Goal: Task Accomplishment & Management: Use online tool/utility

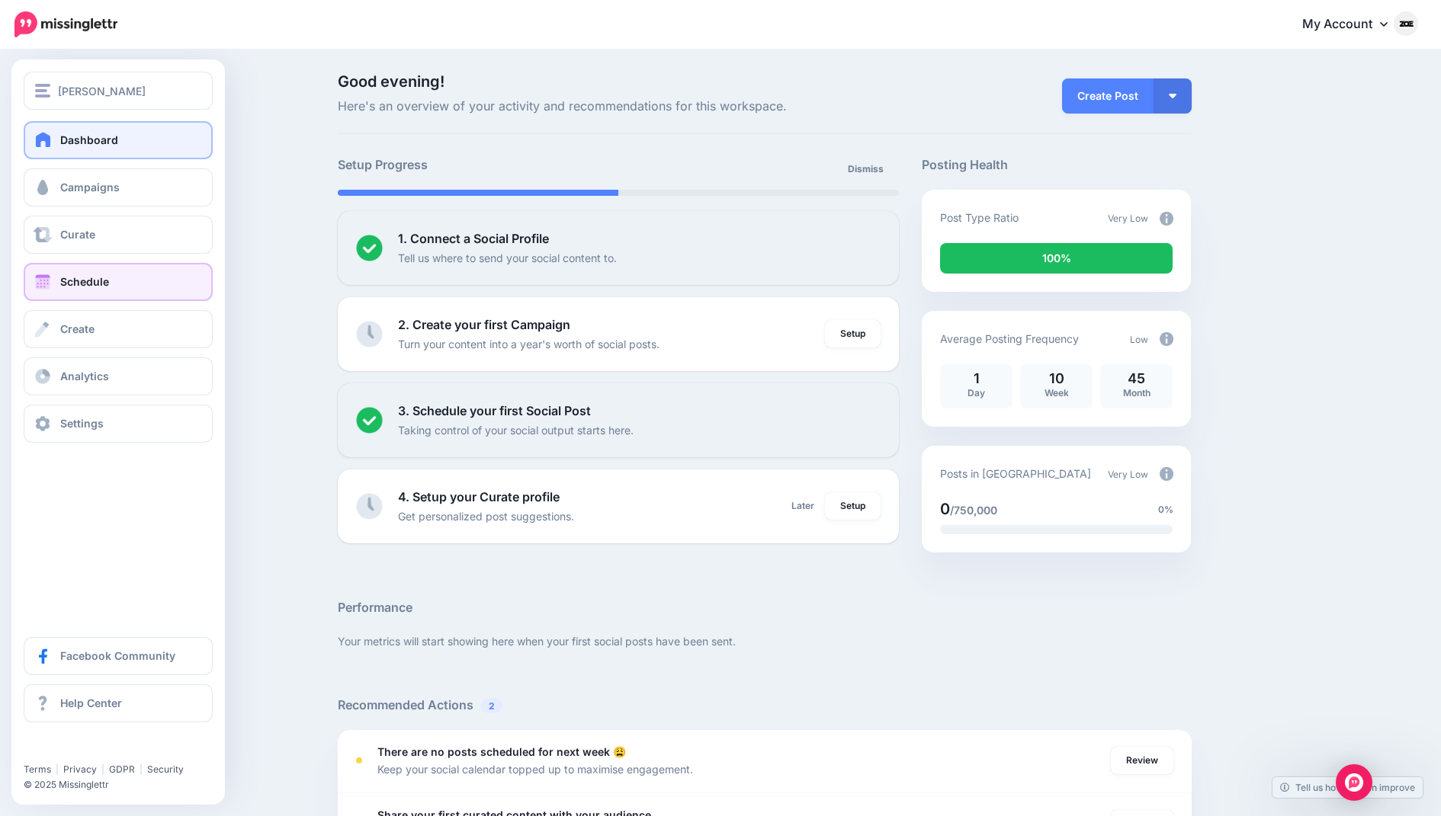
click at [101, 273] on link "Schedule" at bounding box center [118, 282] width 189 height 38
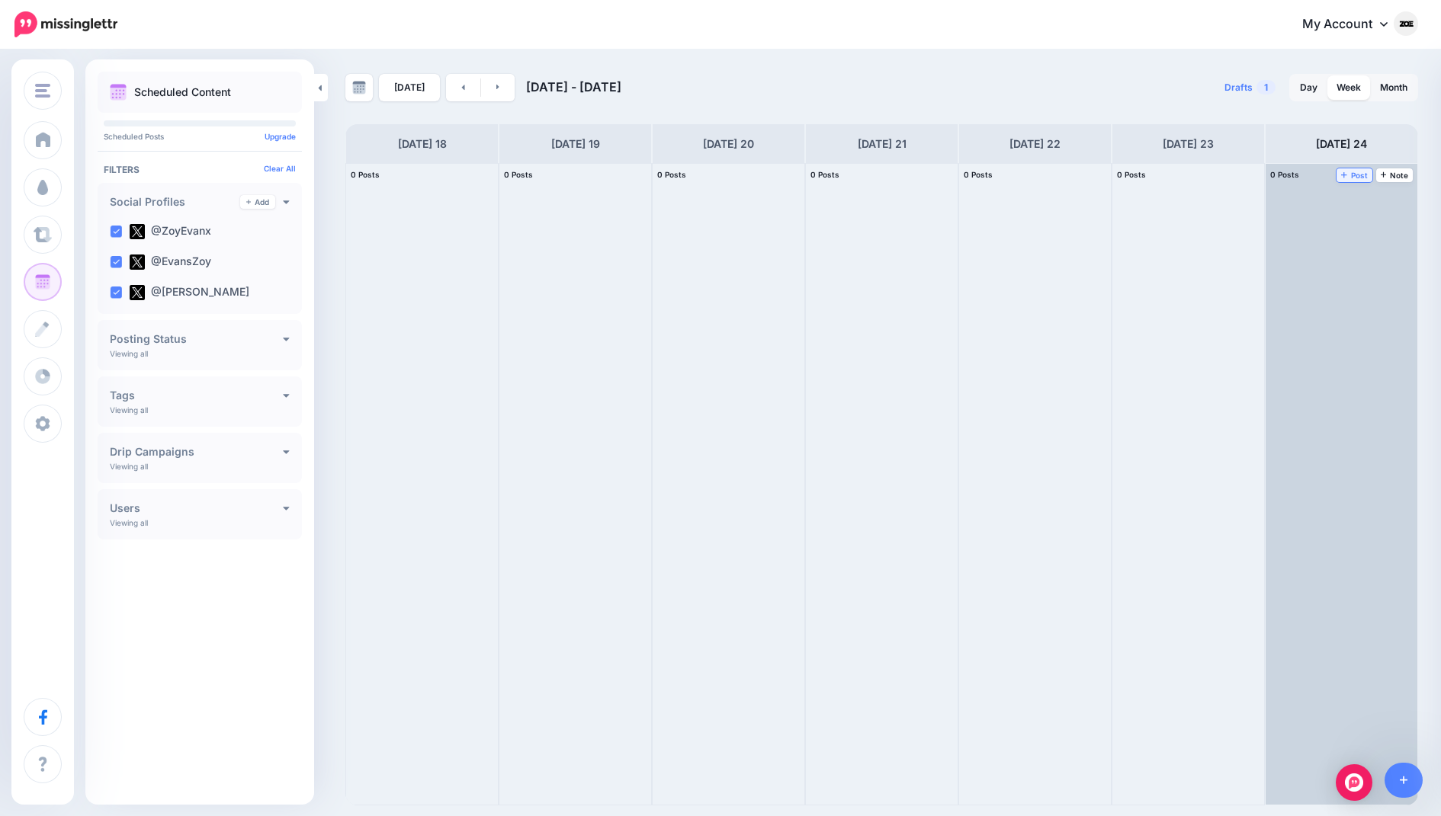
click at [1357, 168] on link "Post" at bounding box center [1354, 175] width 36 height 14
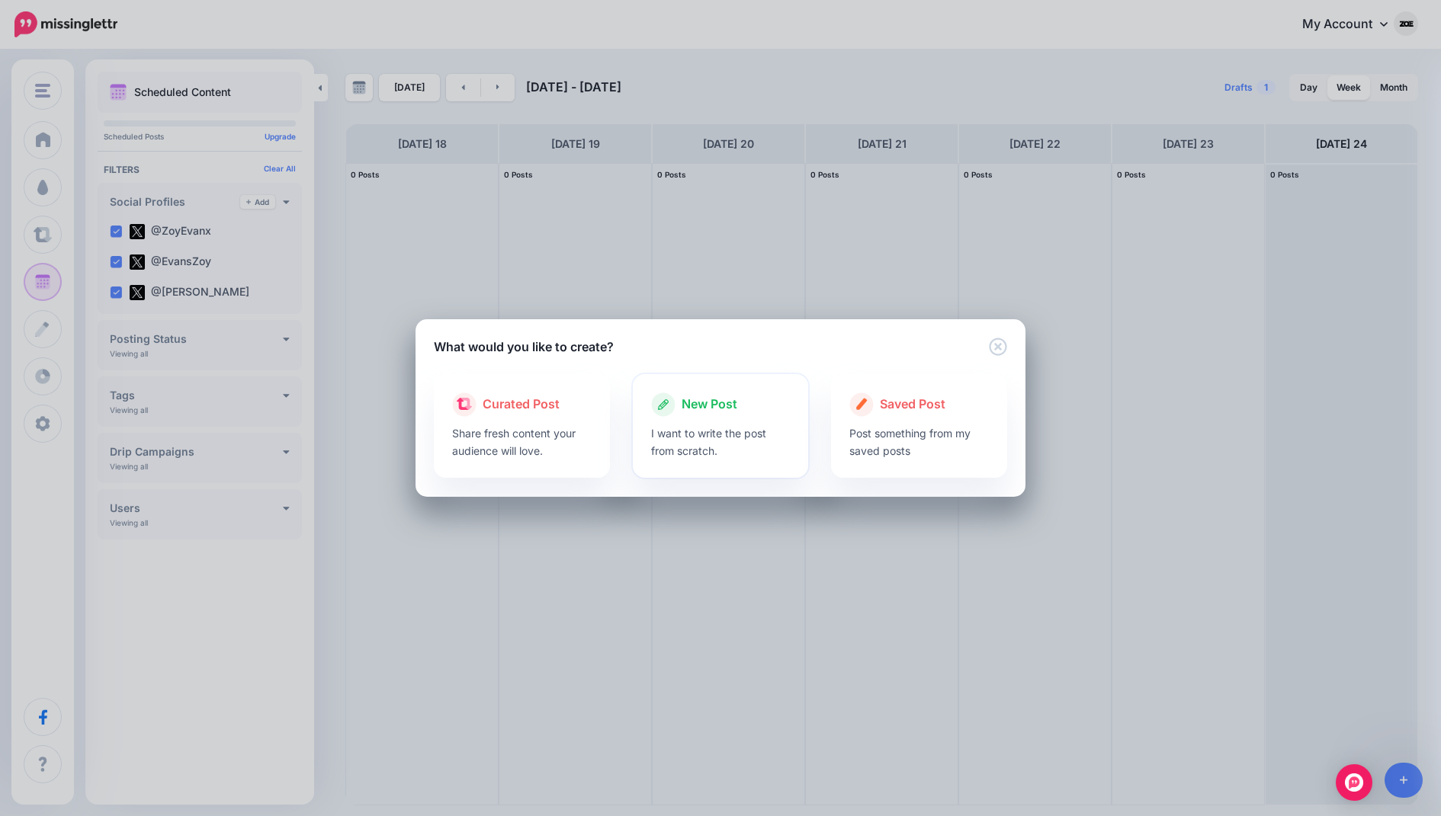
click at [705, 438] on p "I want to write the post from scratch." at bounding box center [720, 442] width 139 height 35
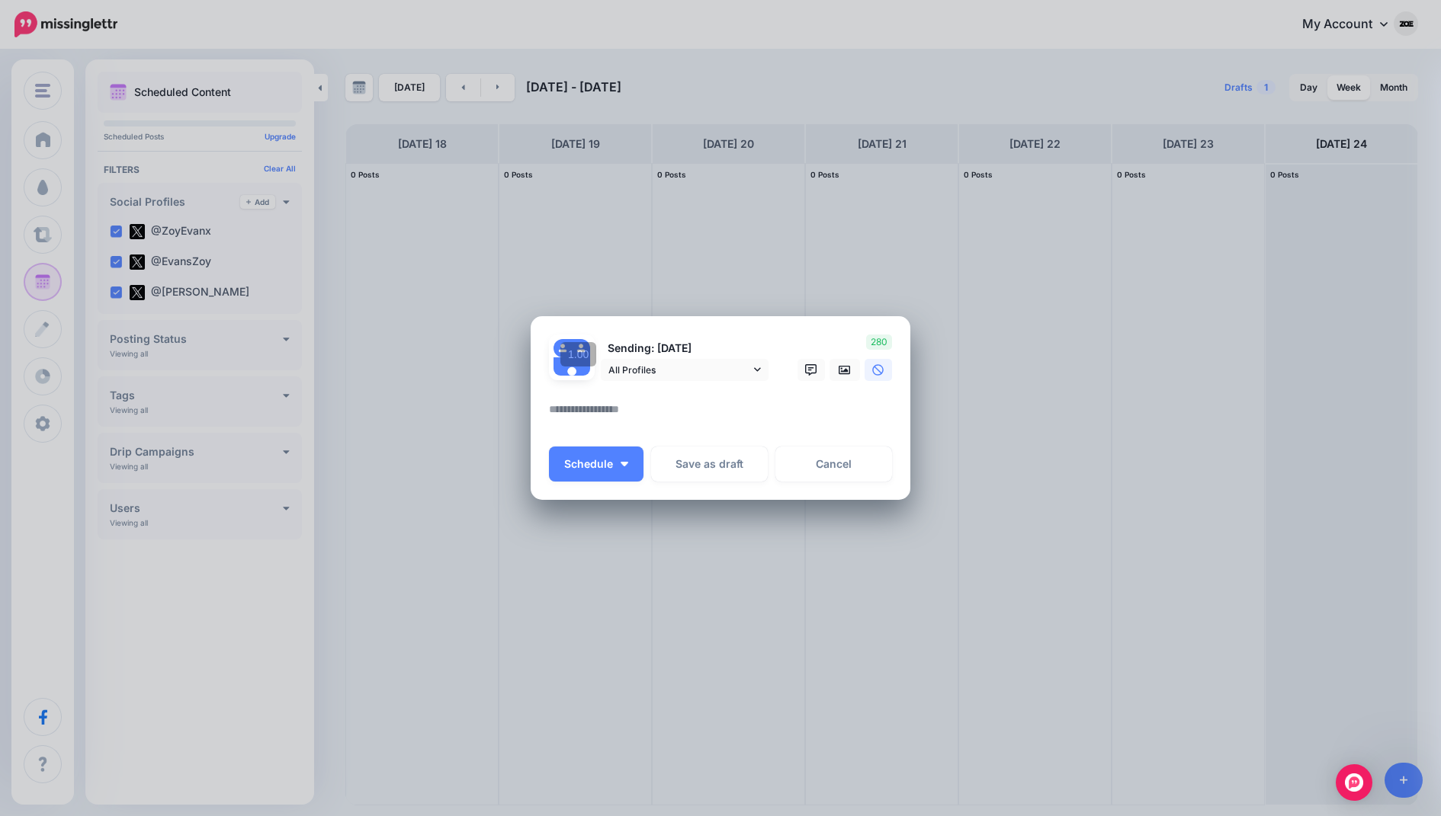
click at [627, 403] on textarea at bounding box center [724, 415] width 351 height 30
paste textarea "**********"
type textarea "**********"
click at [837, 374] on link at bounding box center [844, 370] width 30 height 22
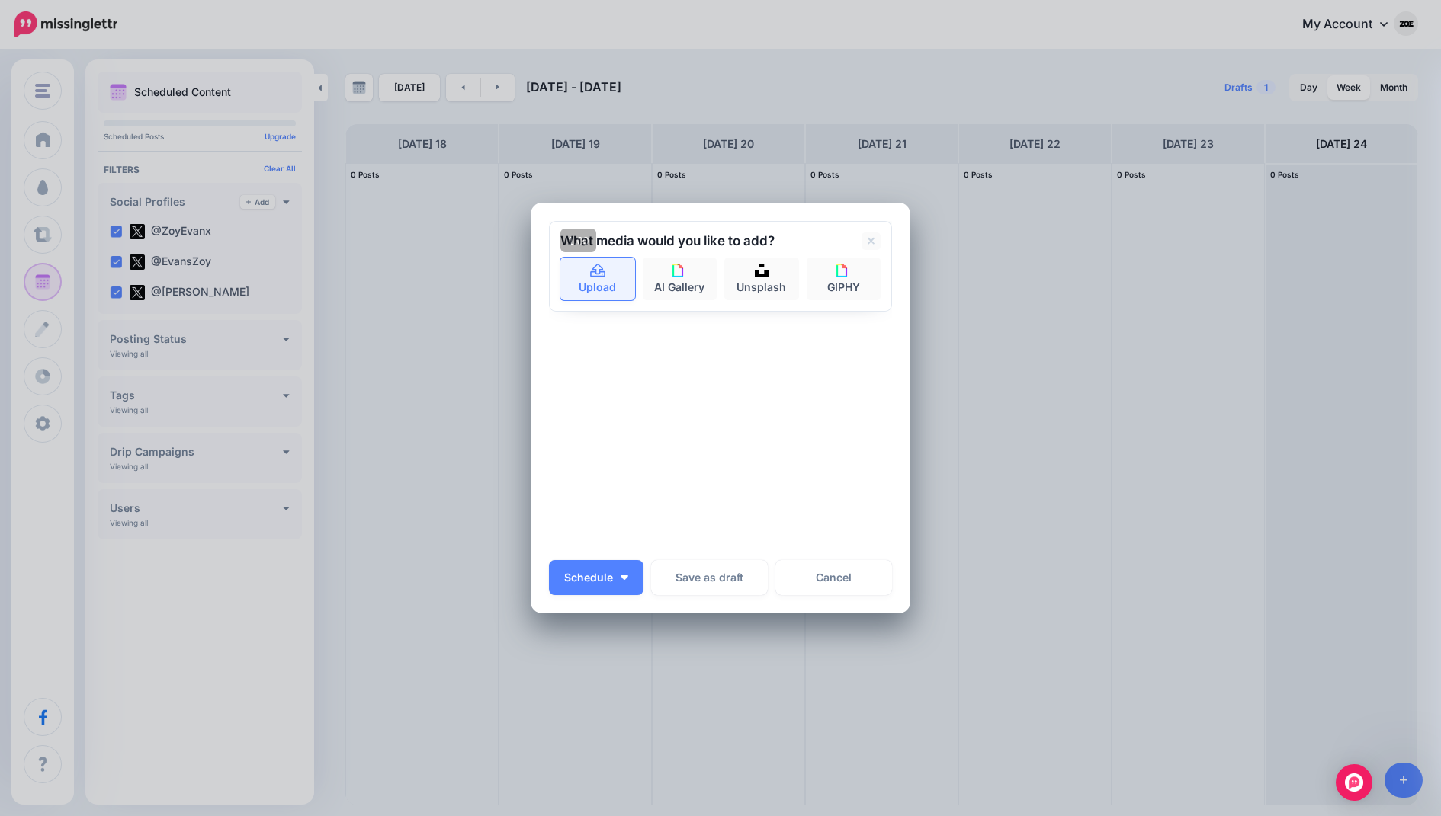
click at [613, 271] on link "Upload" at bounding box center [597, 279] width 75 height 43
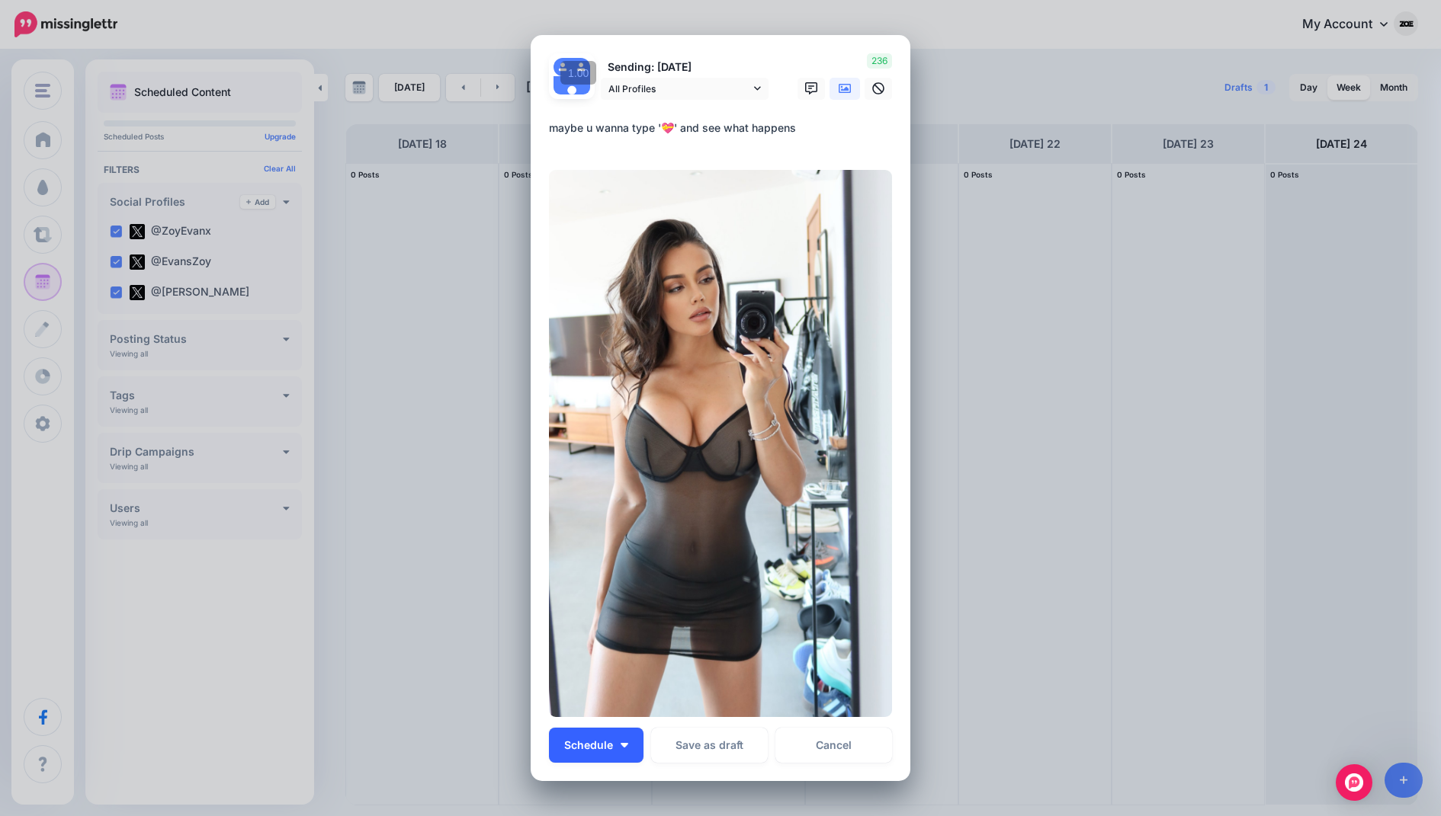
click at [631, 739] on button "Schedule" at bounding box center [596, 745] width 95 height 35
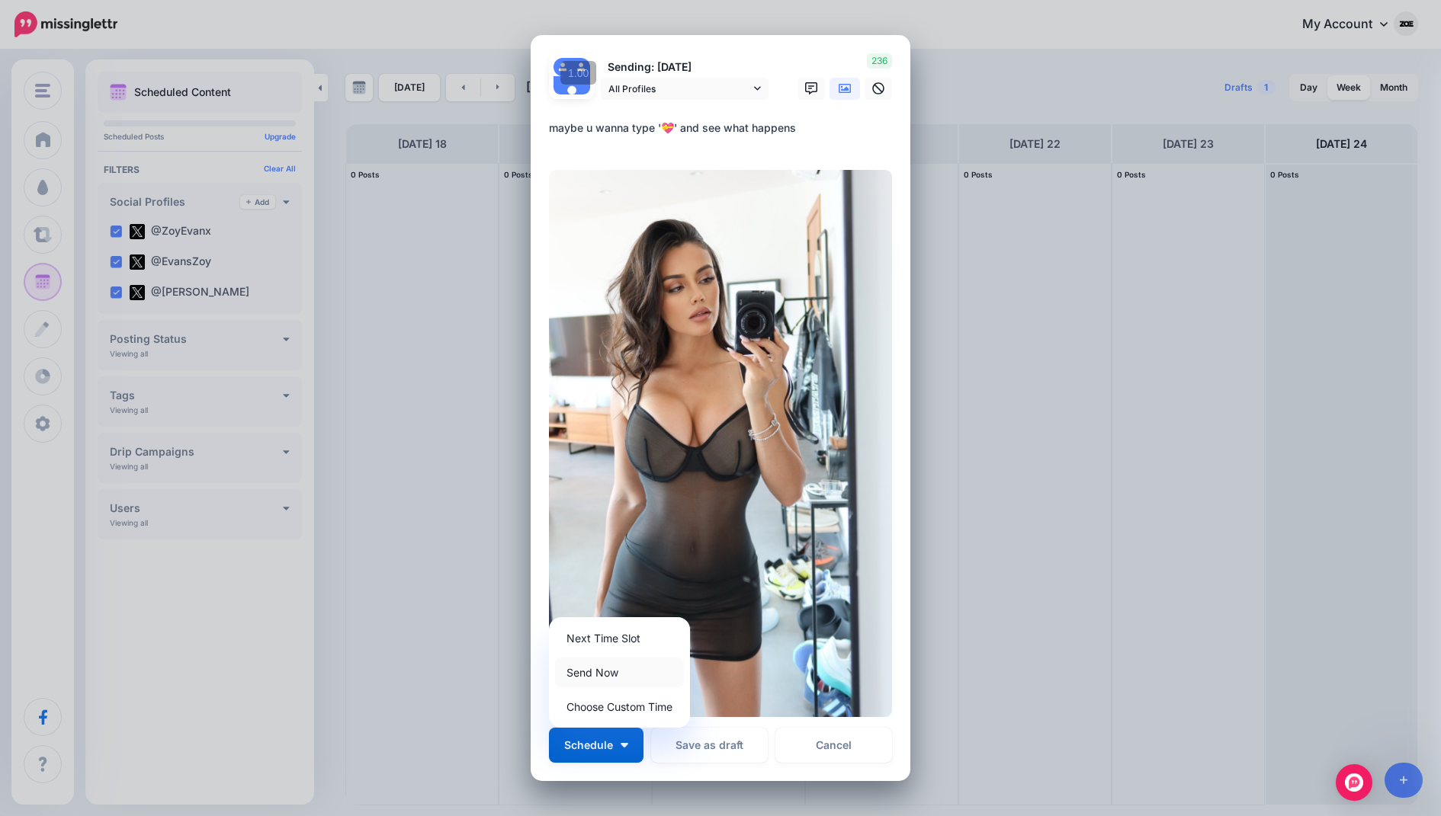
click at [638, 668] on link "Send Now" at bounding box center [619, 673] width 129 height 30
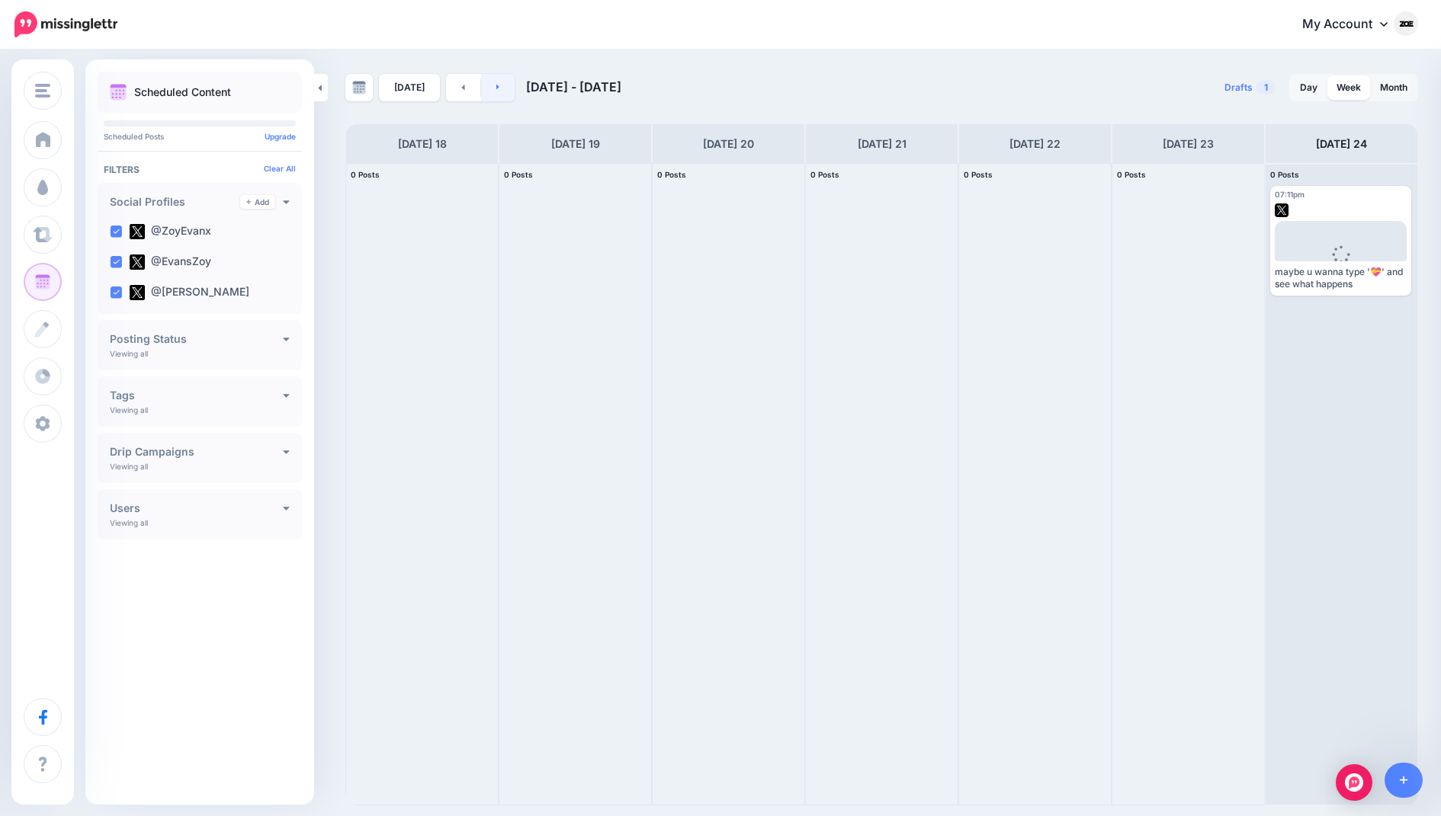
click at [500, 88] on link at bounding box center [498, 87] width 34 height 27
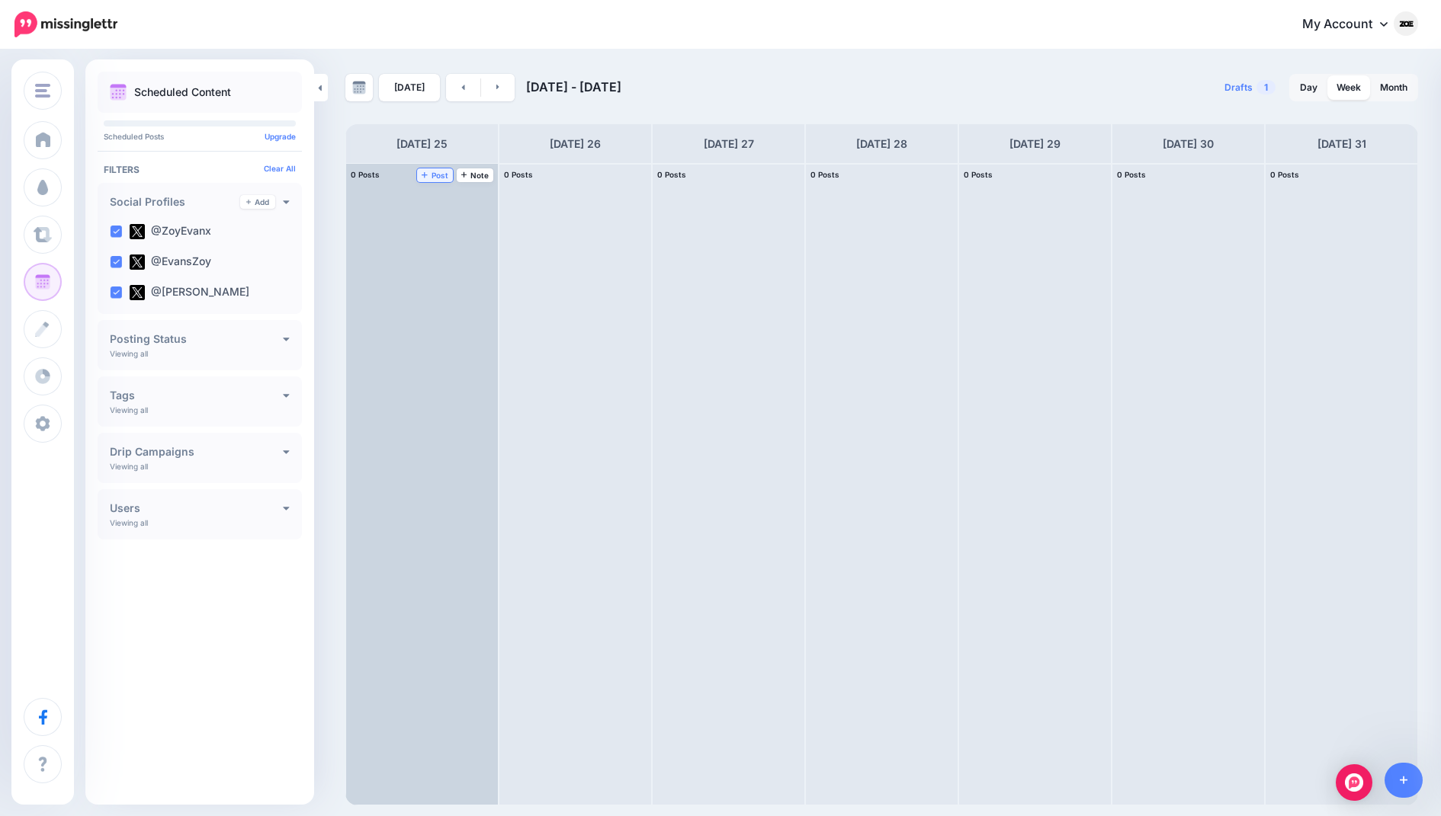
click at [440, 178] on span "Post" at bounding box center [434, 175] width 27 height 8
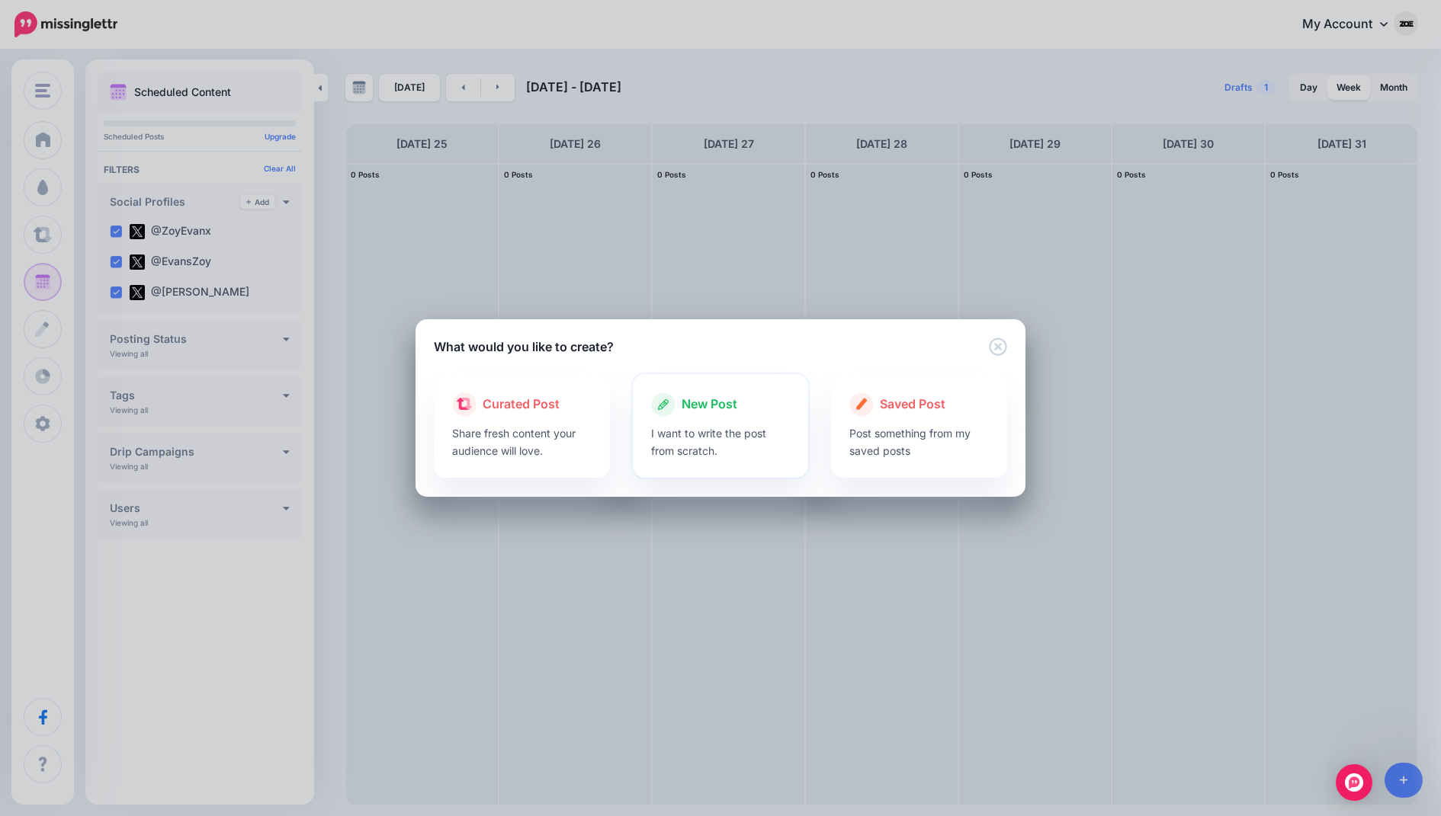
click at [665, 427] on p "I want to write the post from scratch." at bounding box center [720, 442] width 139 height 35
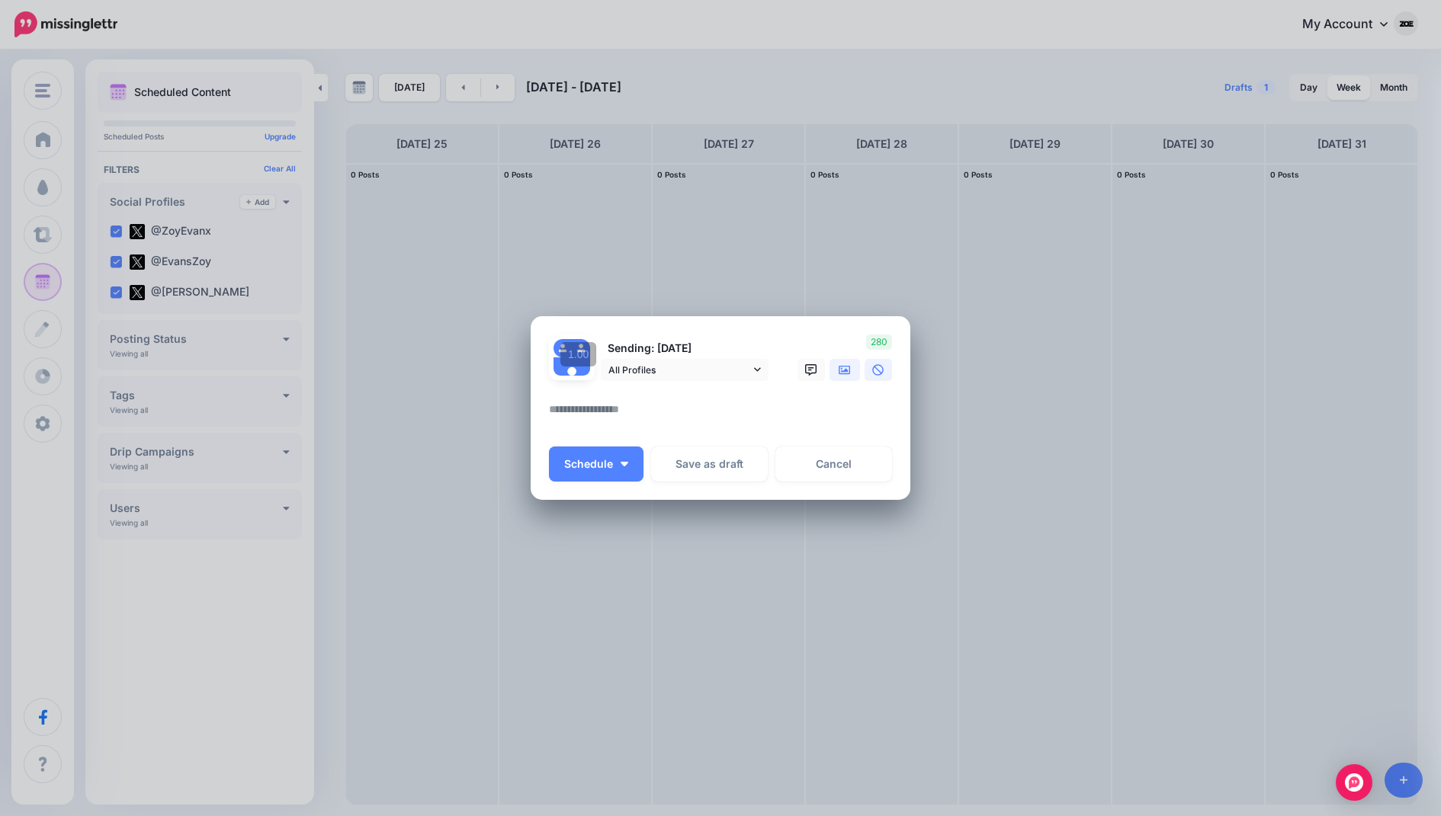
click at [841, 373] on icon at bounding box center [844, 370] width 12 height 12
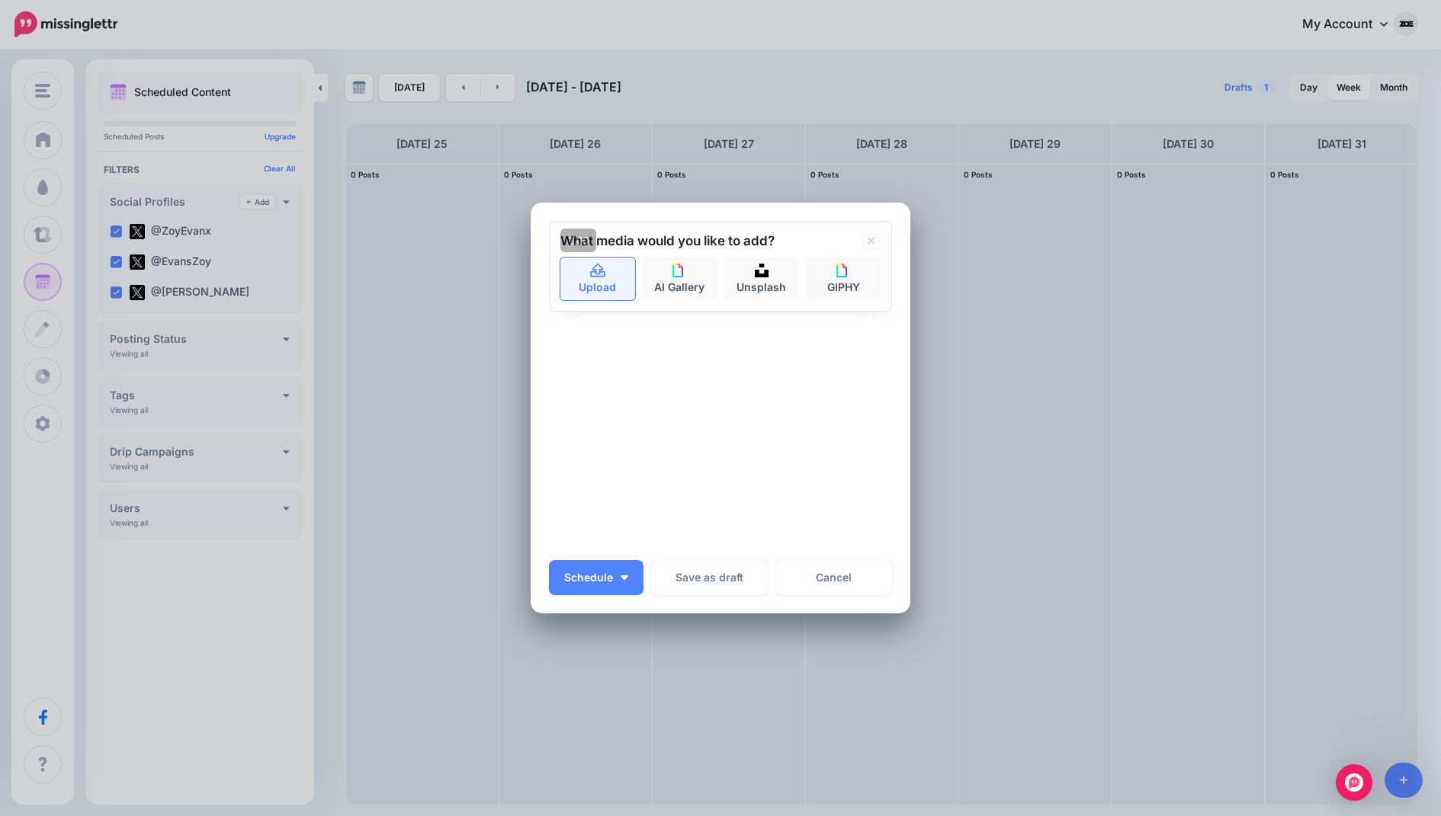
click at [589, 277] on icon at bounding box center [598, 271] width 18 height 14
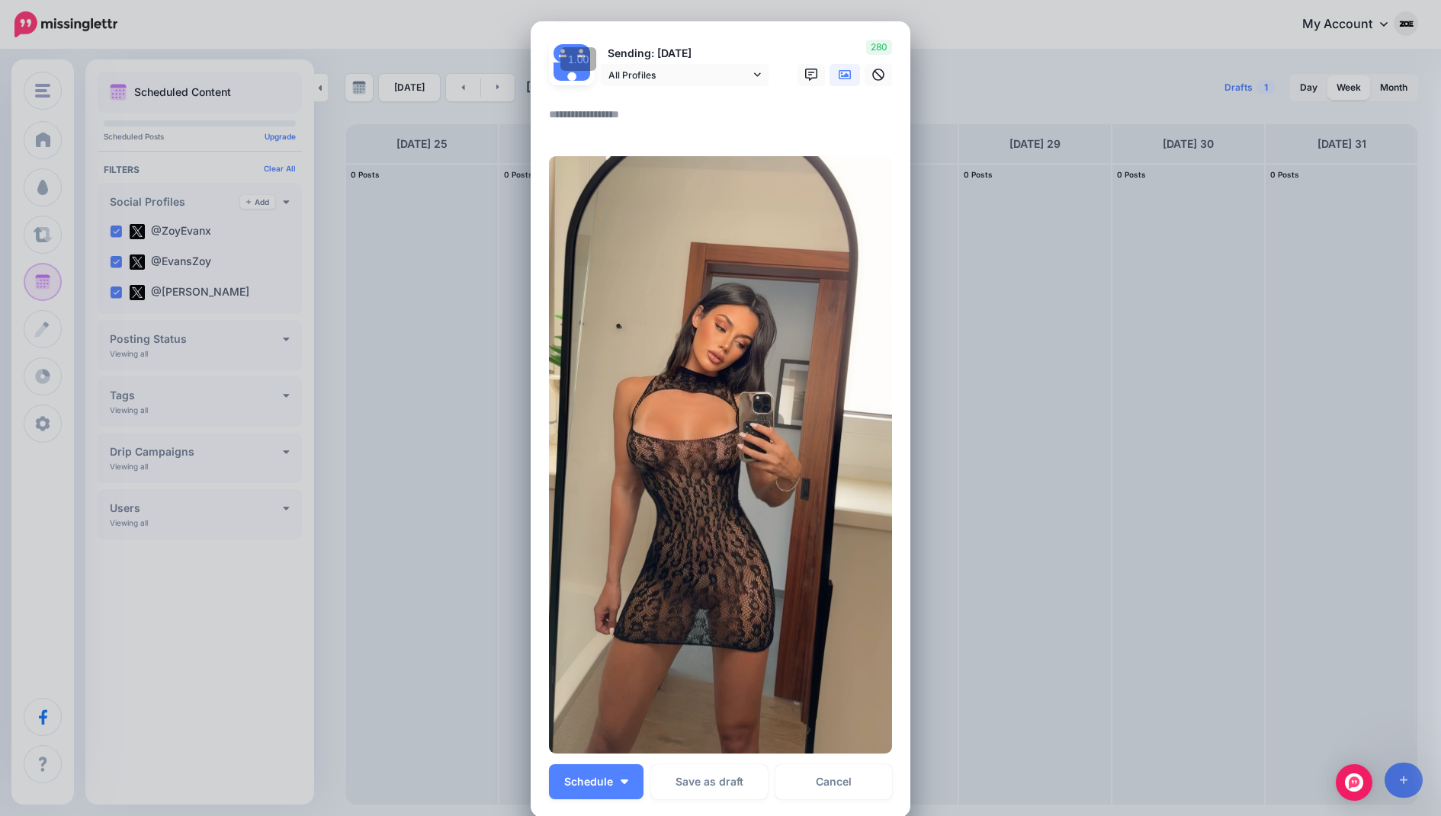
click at [703, 120] on textarea at bounding box center [724, 120] width 351 height 30
paste textarea "**********"
type textarea "**********"
click at [630, 778] on button "Schedule" at bounding box center [596, 781] width 95 height 35
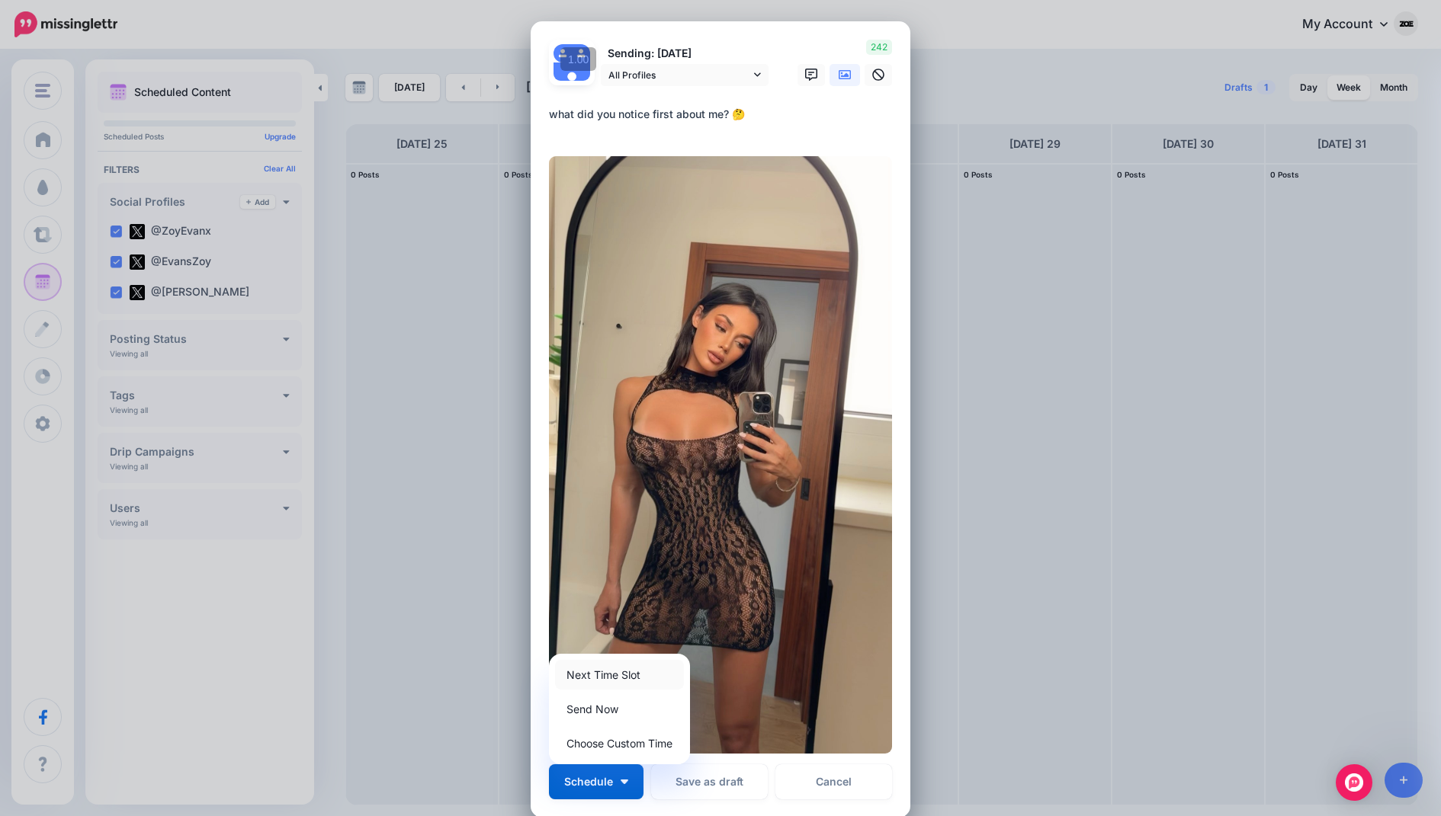
click at [624, 668] on link "Next Time Slot" at bounding box center [619, 675] width 129 height 30
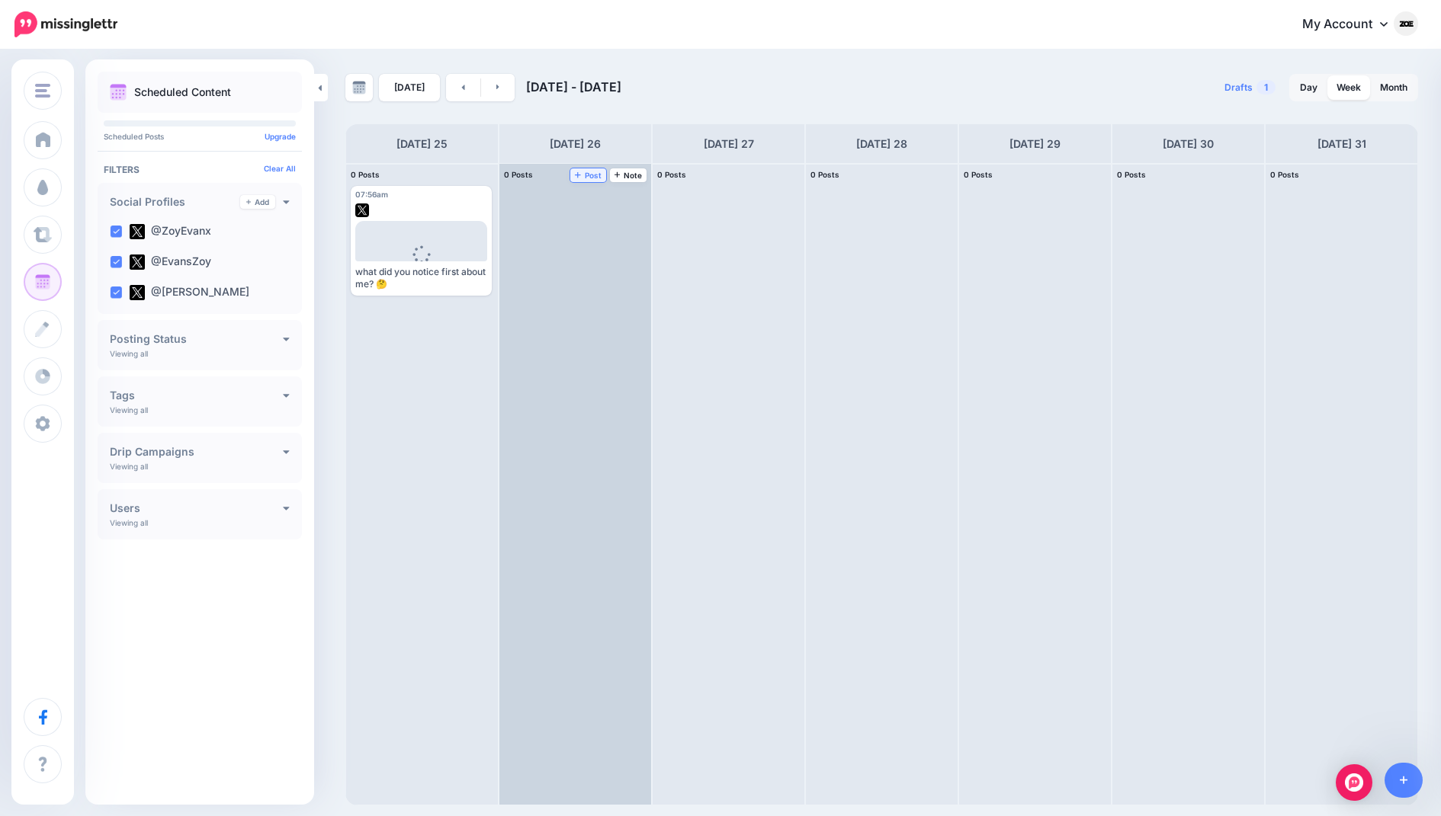
click at [596, 176] on span "Post" at bounding box center [588, 175] width 27 height 8
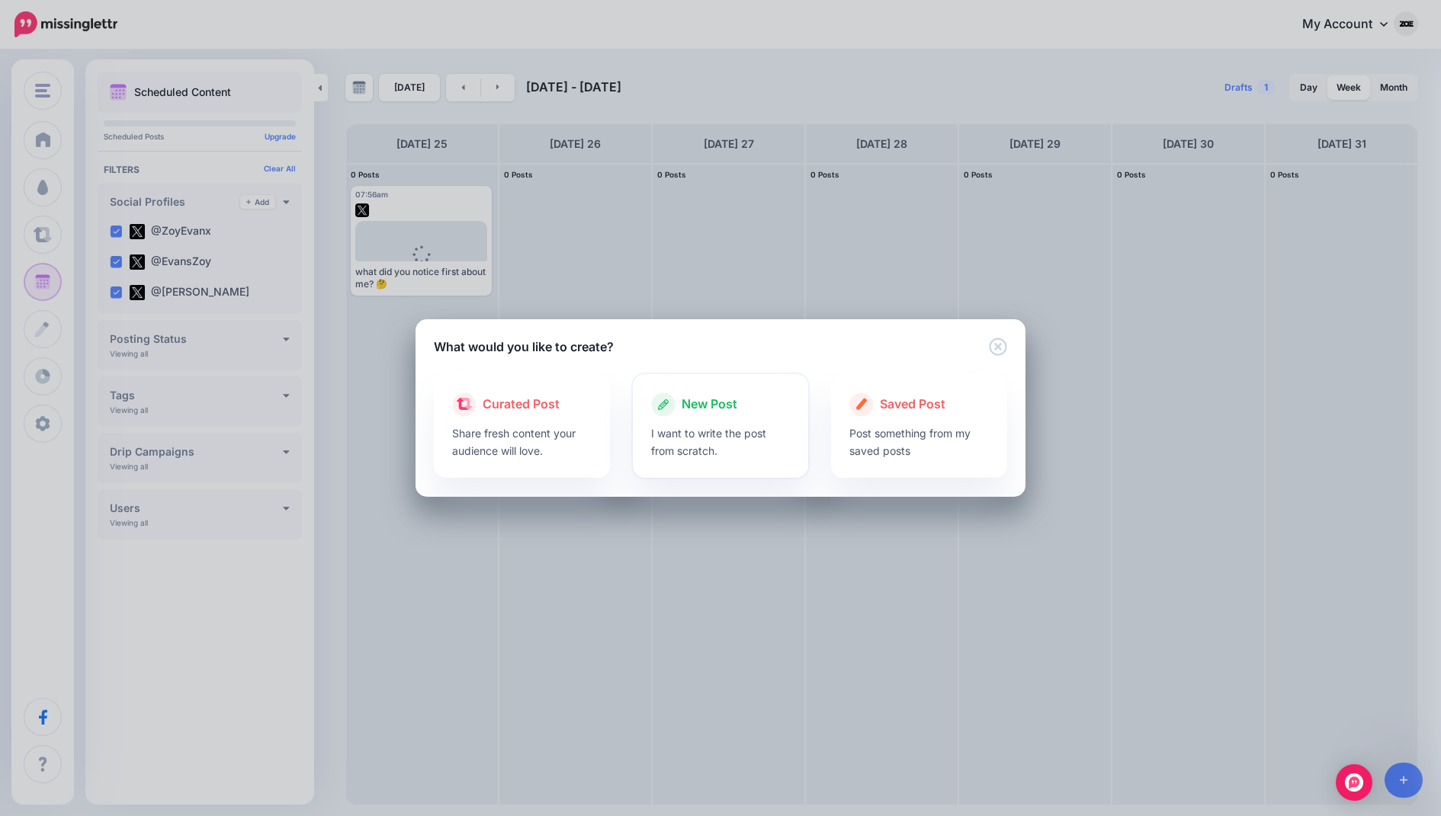
click at [732, 409] on span "New Post" at bounding box center [709, 405] width 56 height 20
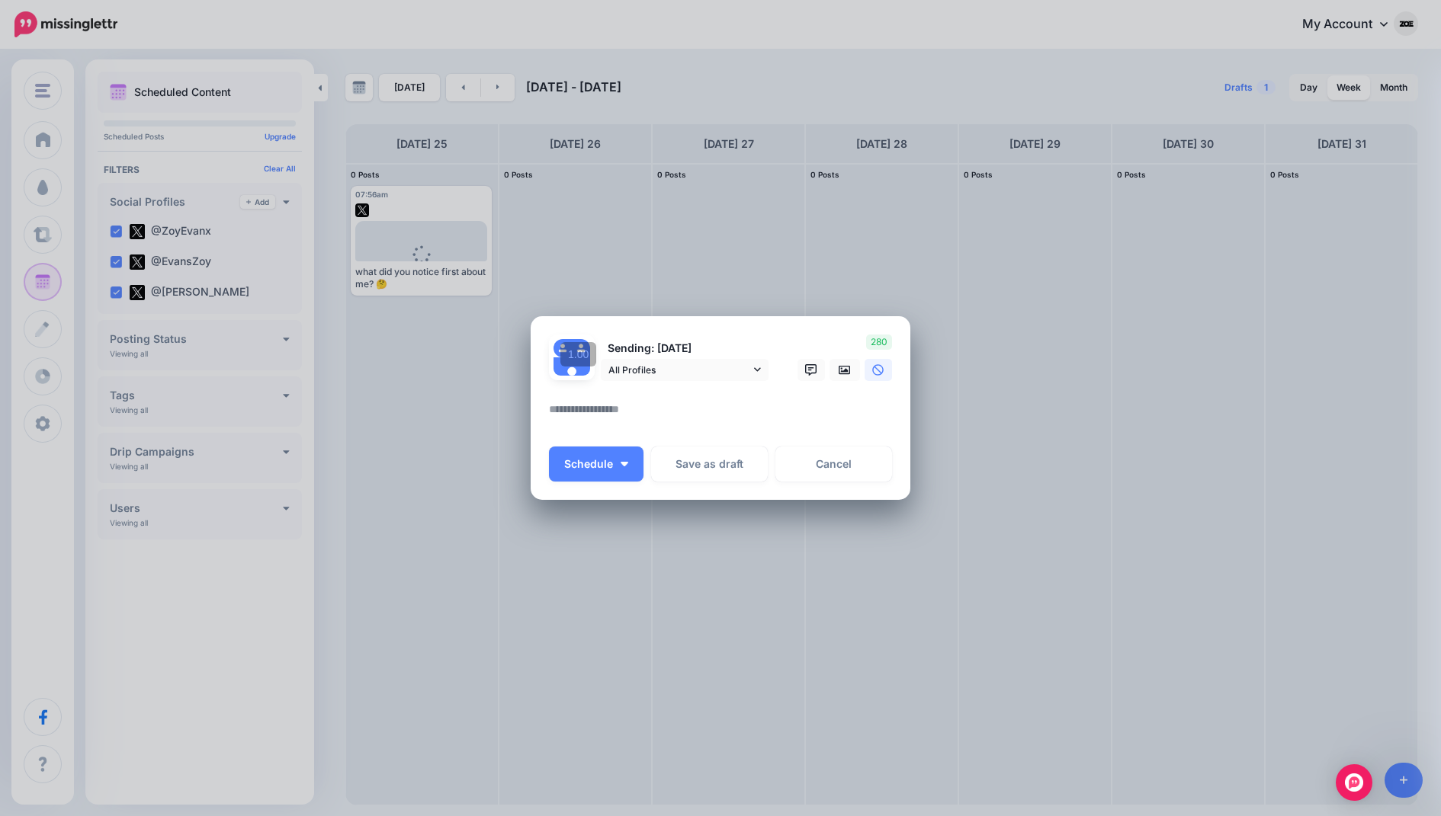
click at [617, 411] on textarea at bounding box center [724, 415] width 351 height 30
paste textarea "**********"
type textarea "**********"
click at [850, 373] on icon at bounding box center [844, 369] width 12 height 9
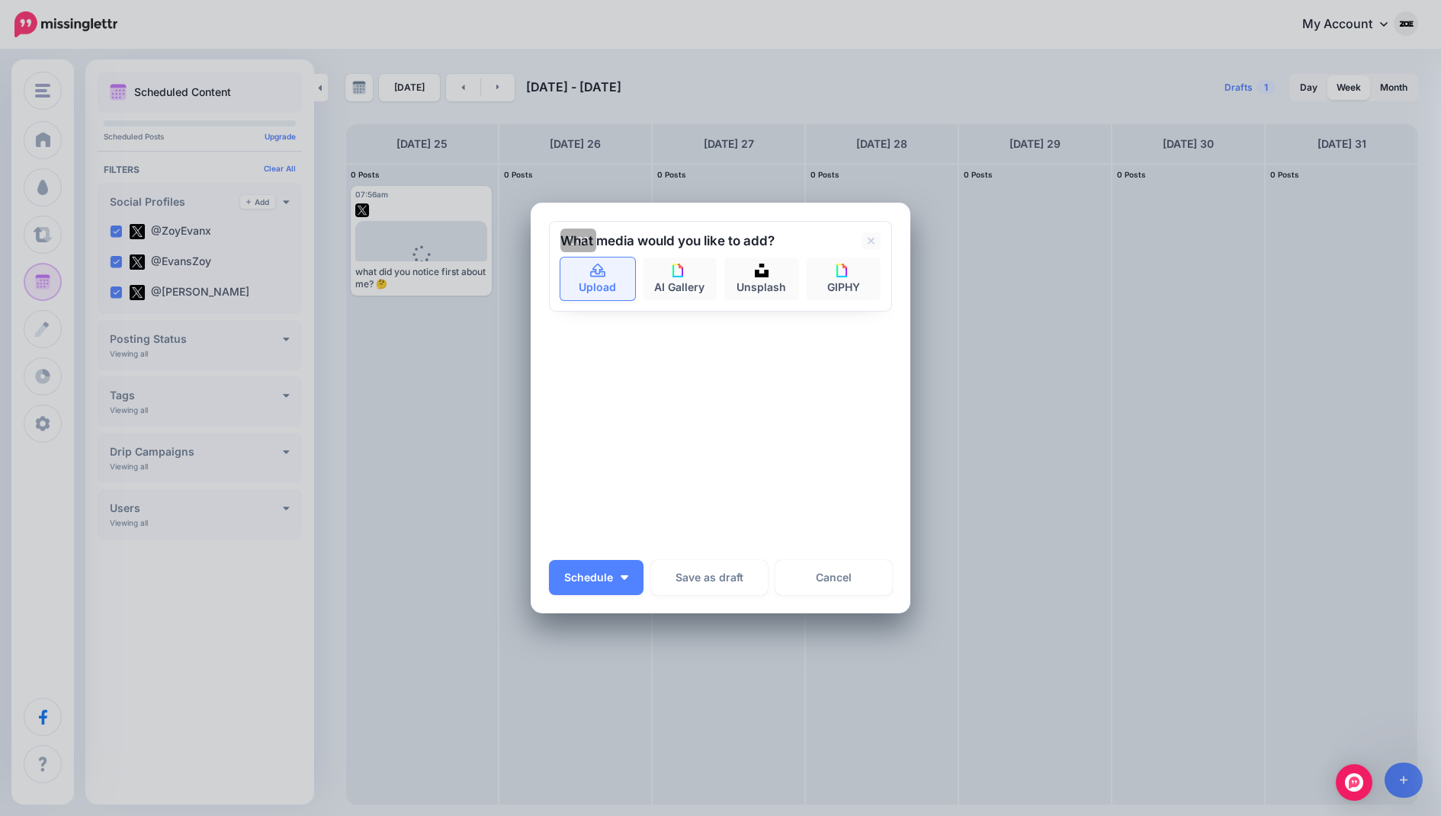
click at [631, 277] on link "Upload" at bounding box center [597, 279] width 75 height 43
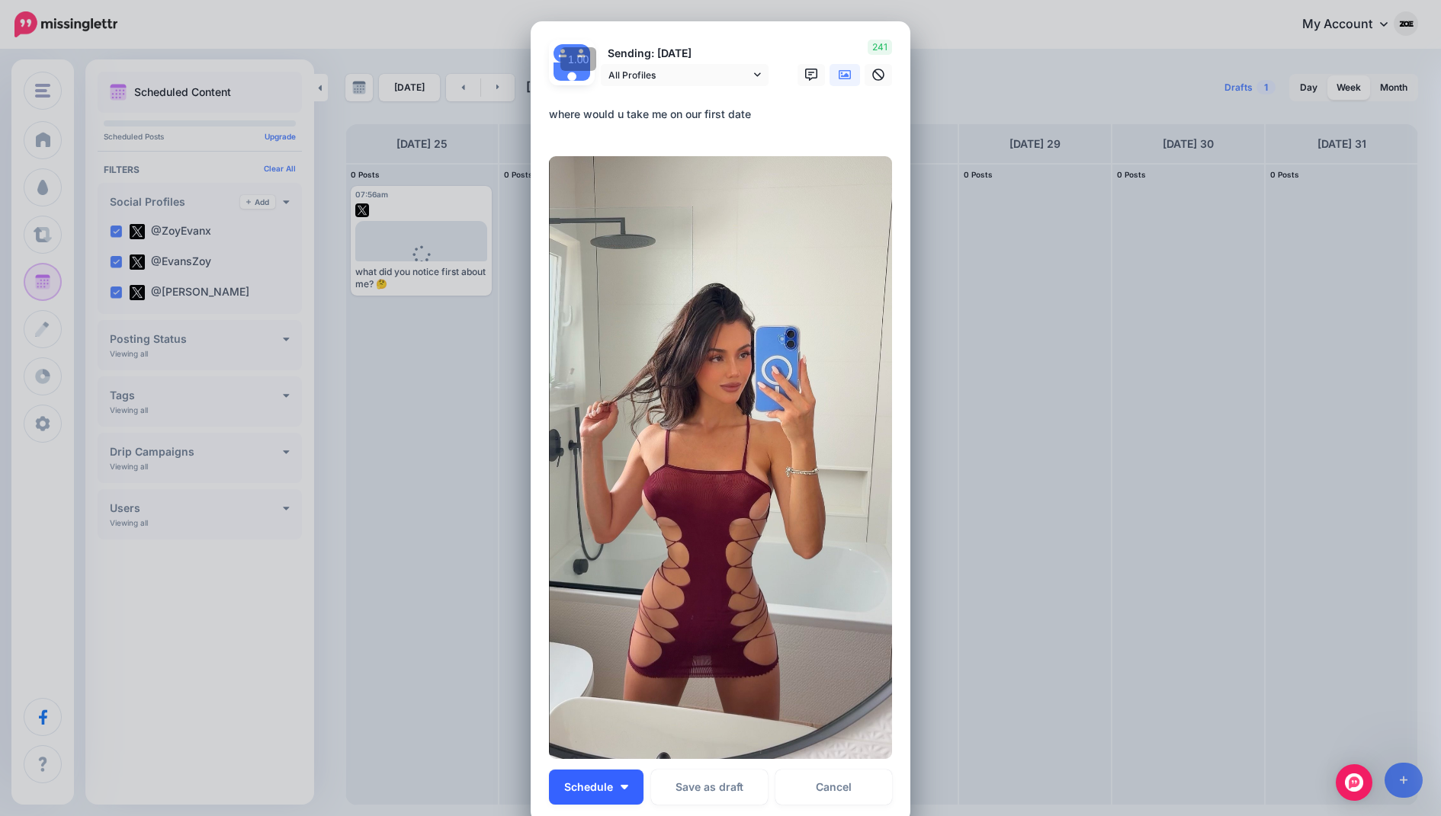
click at [619, 786] on button "Schedule" at bounding box center [596, 787] width 95 height 35
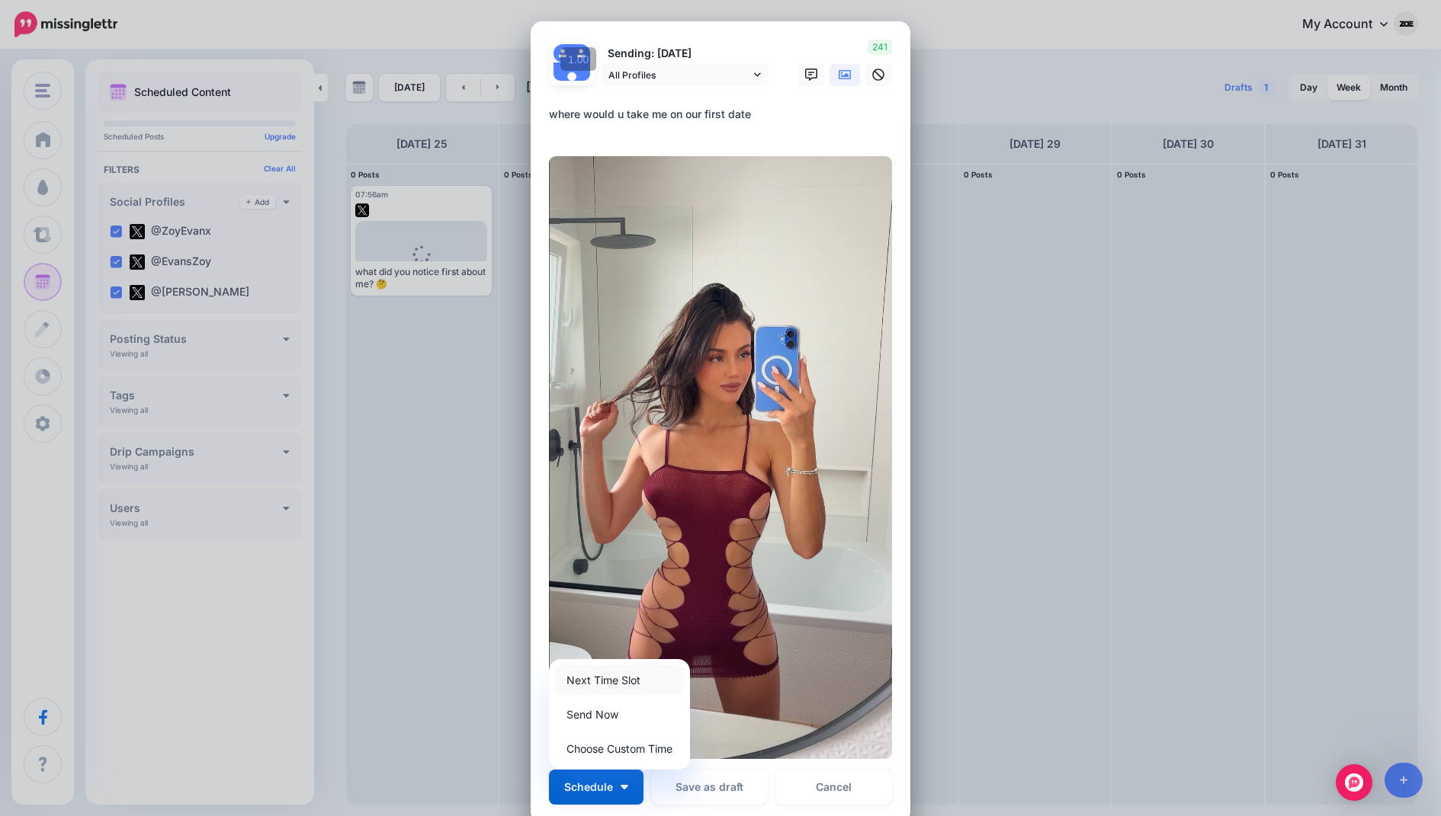
click at [632, 687] on link "Next Time Slot" at bounding box center [619, 680] width 129 height 30
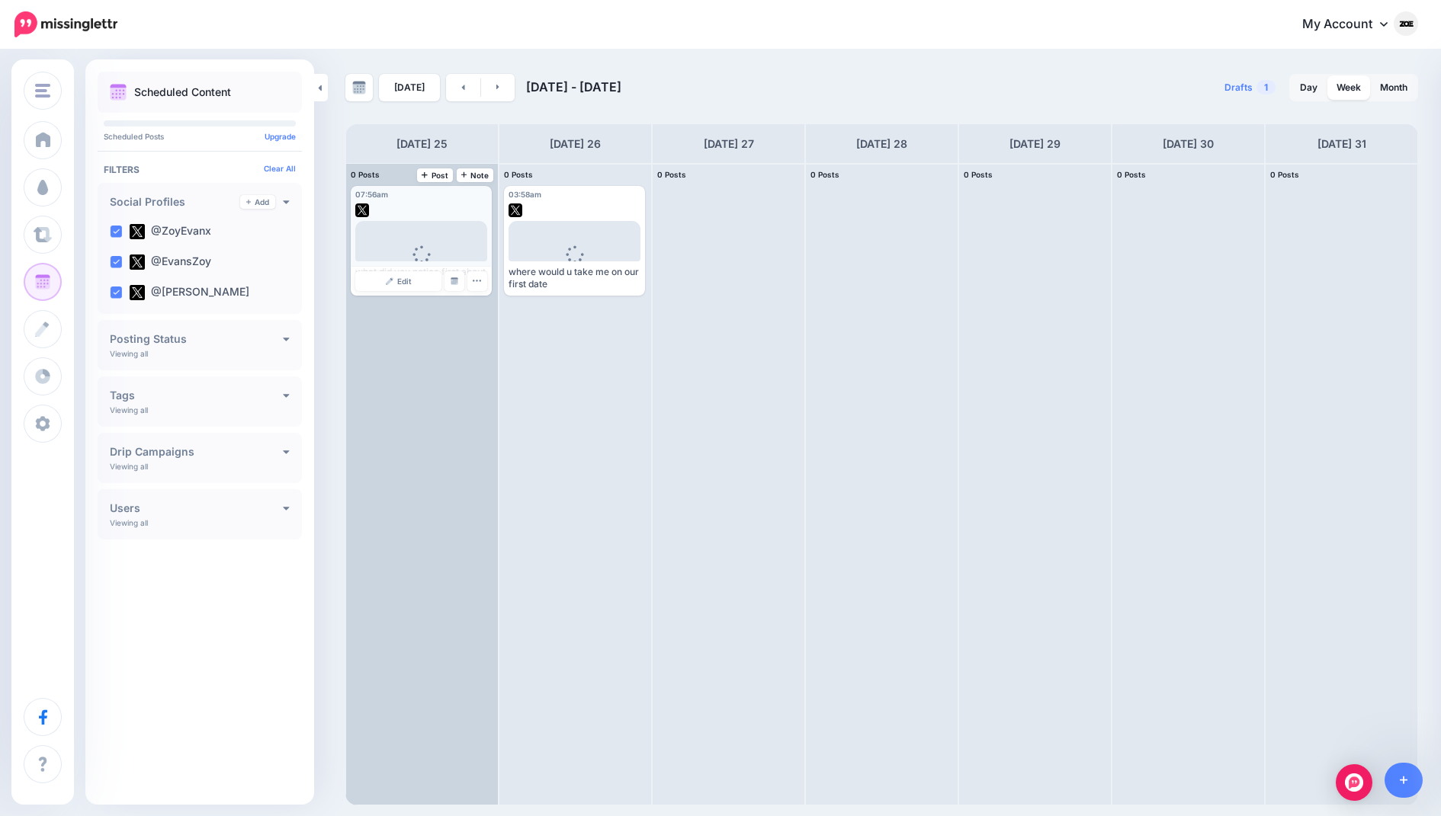
click at [473, 210] on div at bounding box center [421, 207] width 132 height 14
click at [418, 274] on link "Edit" at bounding box center [398, 281] width 86 height 20
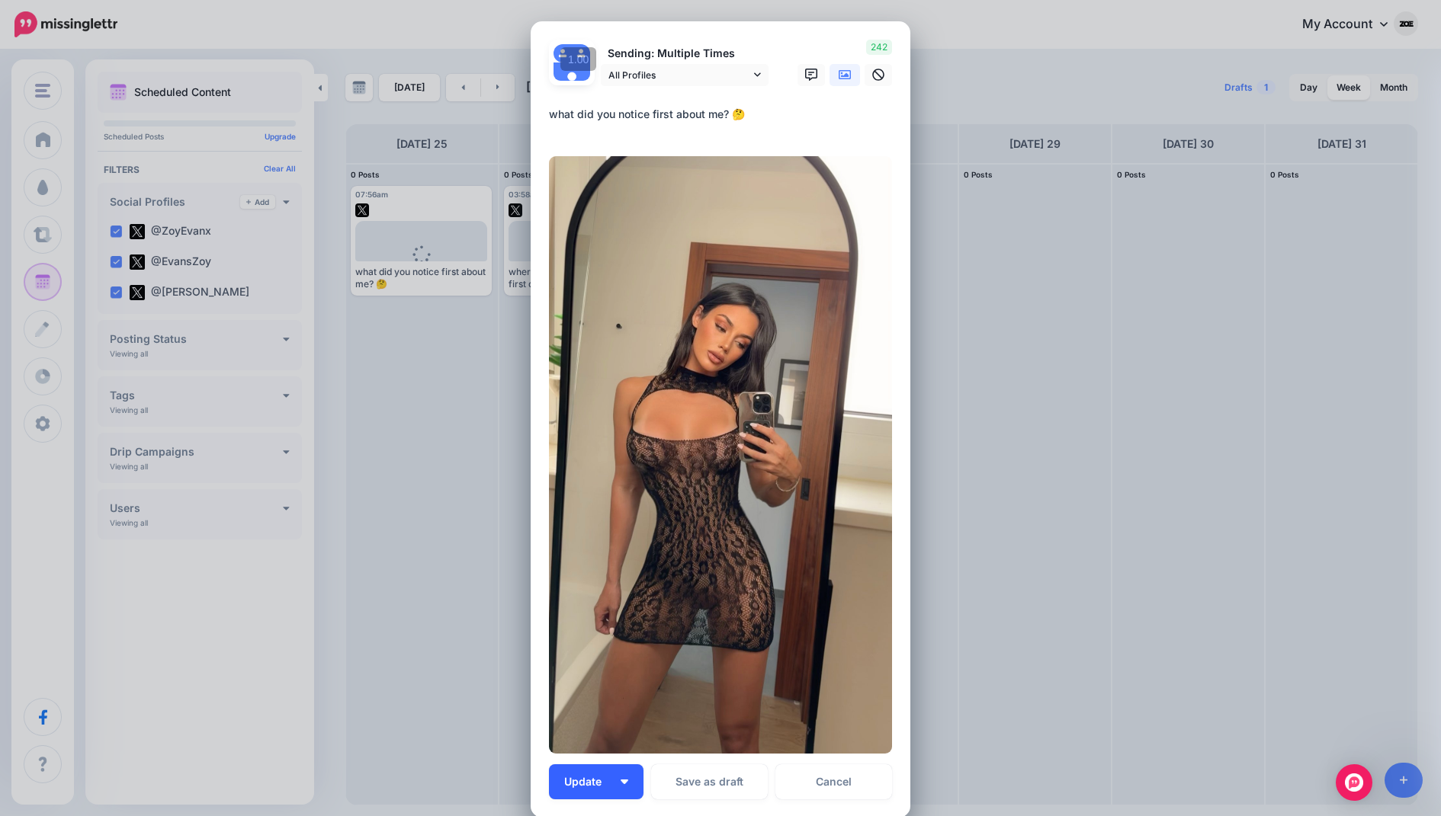
click at [617, 793] on button "Update" at bounding box center [596, 781] width 95 height 35
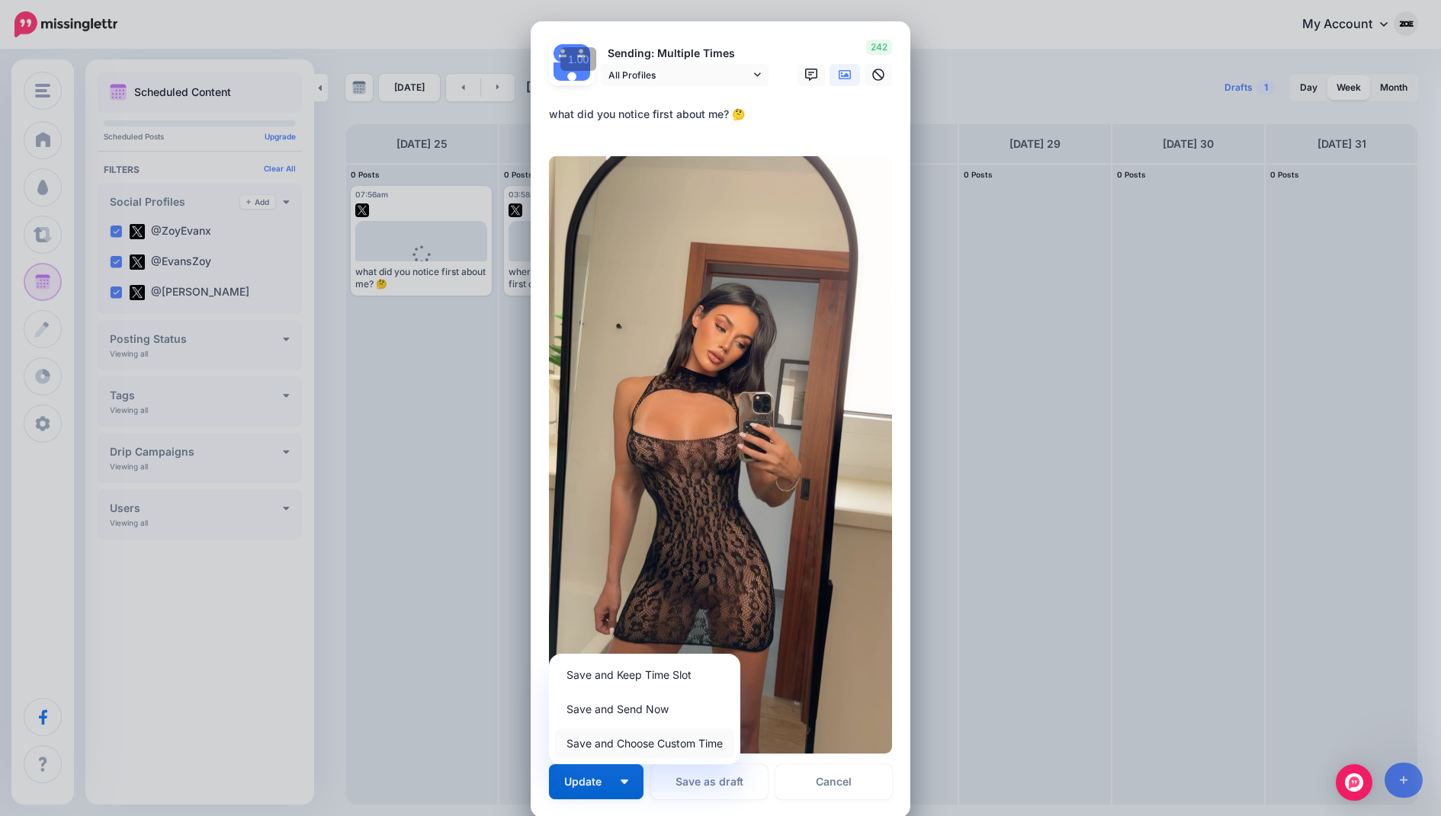
click at [692, 748] on link "Save and Choose Custom Time" at bounding box center [644, 744] width 179 height 30
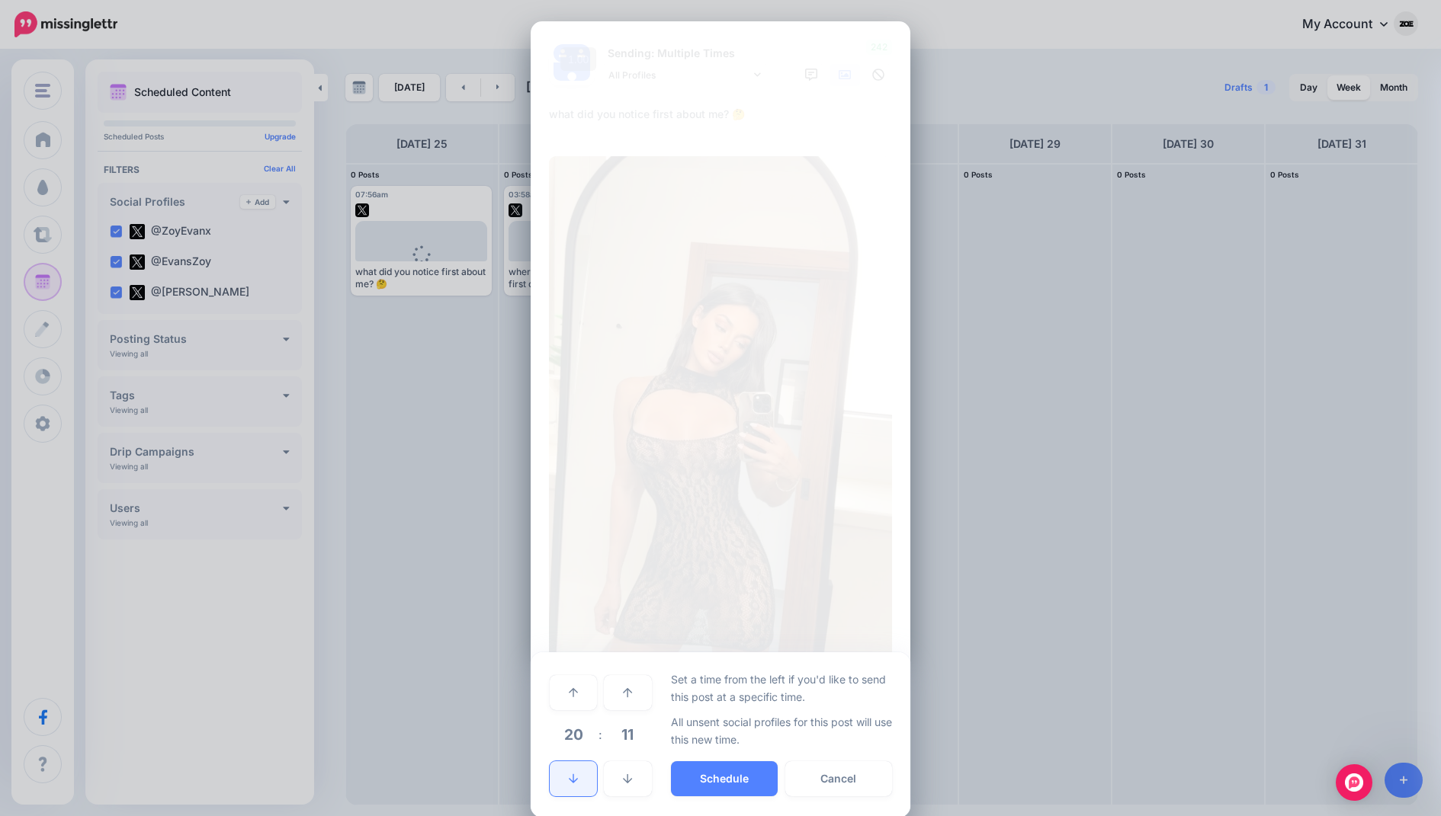
click at [572, 776] on icon at bounding box center [573, 778] width 9 height 9
click at [581, 701] on link at bounding box center [573, 692] width 47 height 35
click at [706, 774] on button "Schedule" at bounding box center [724, 778] width 107 height 35
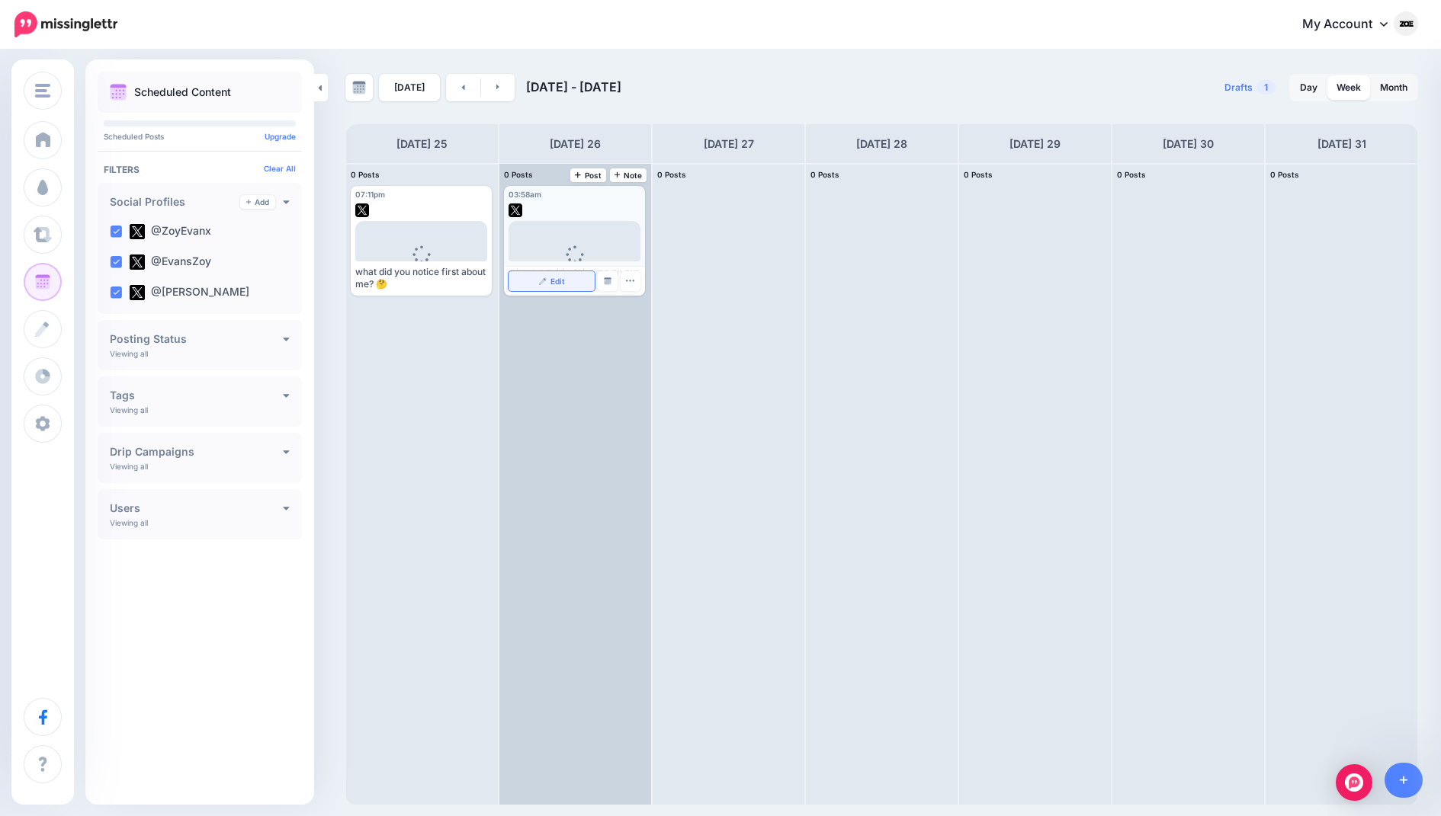
click at [570, 279] on link "Edit" at bounding box center [551, 281] width 86 height 20
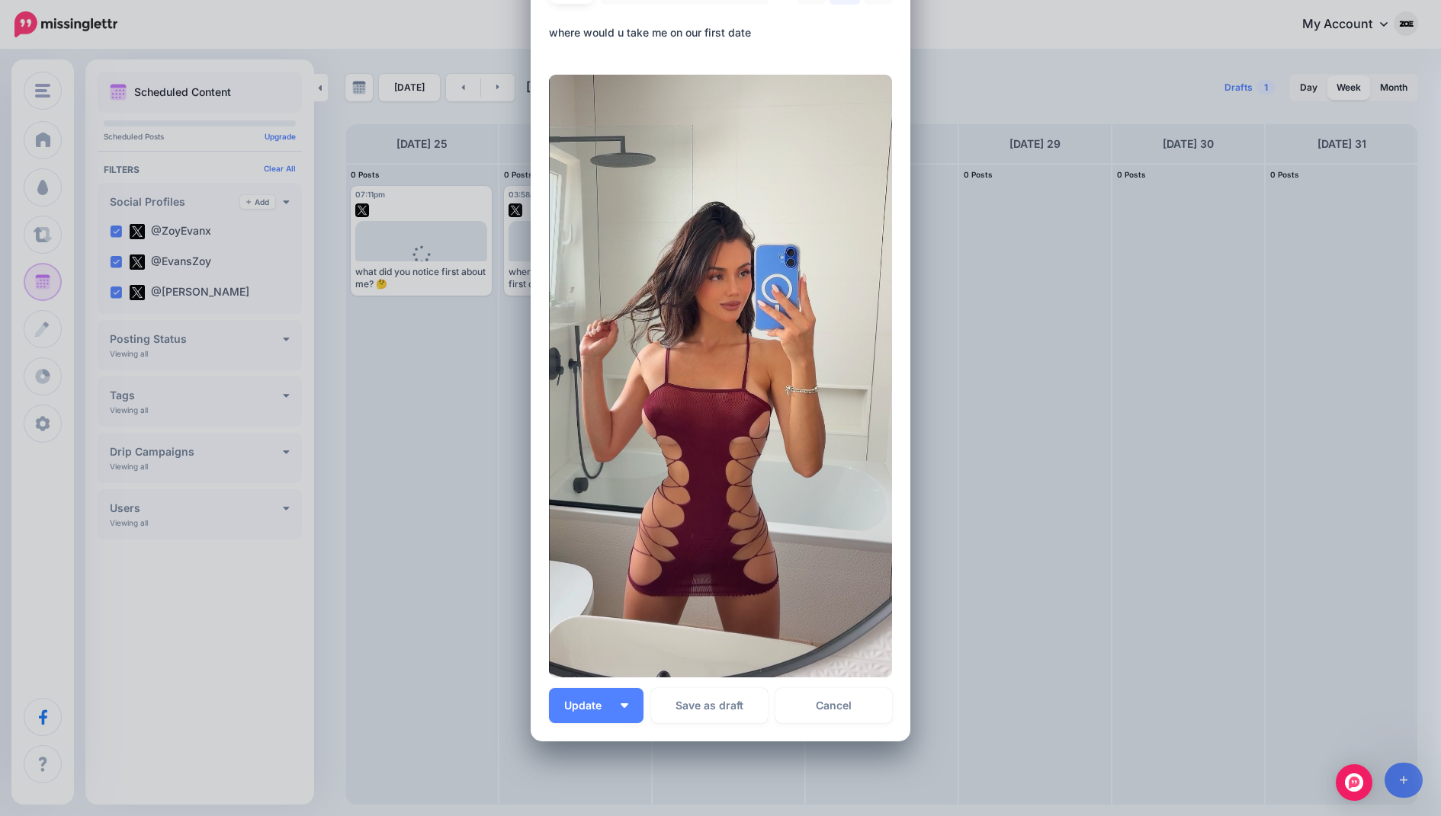
scroll to position [171, 0]
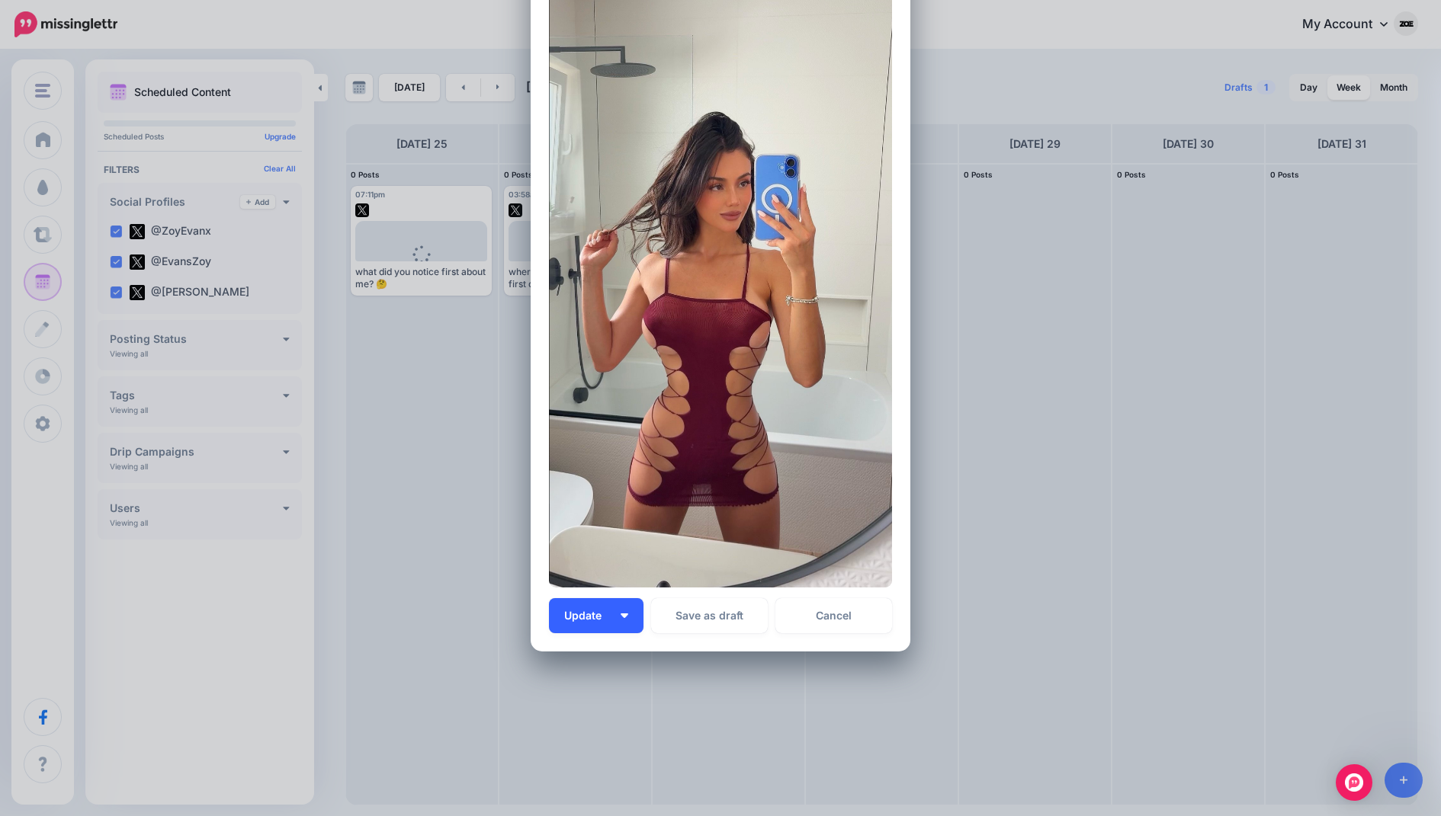
click at [625, 611] on button "Update" at bounding box center [596, 615] width 95 height 35
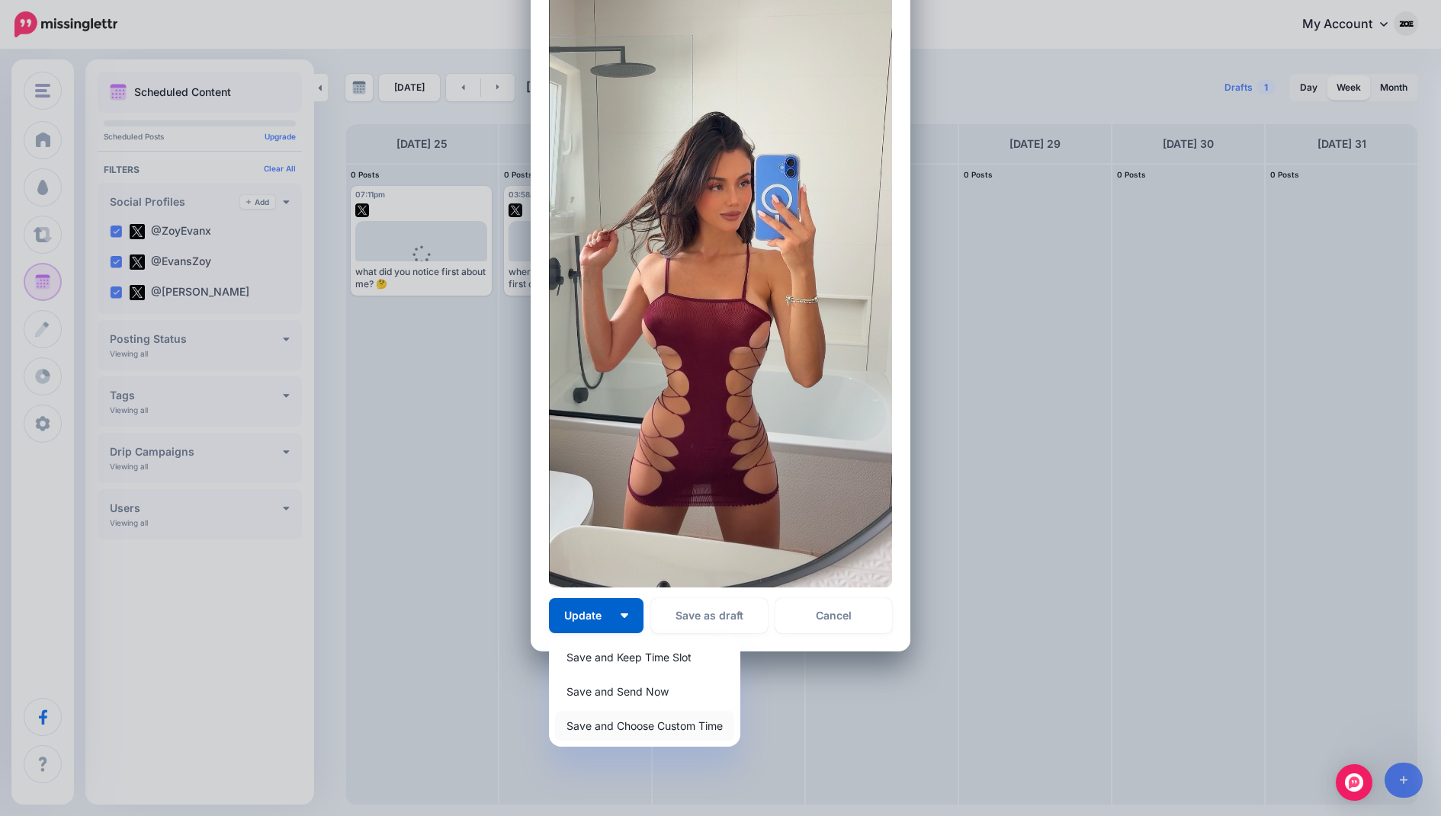
click at [638, 719] on link "Save and Choose Custom Time" at bounding box center [644, 726] width 179 height 30
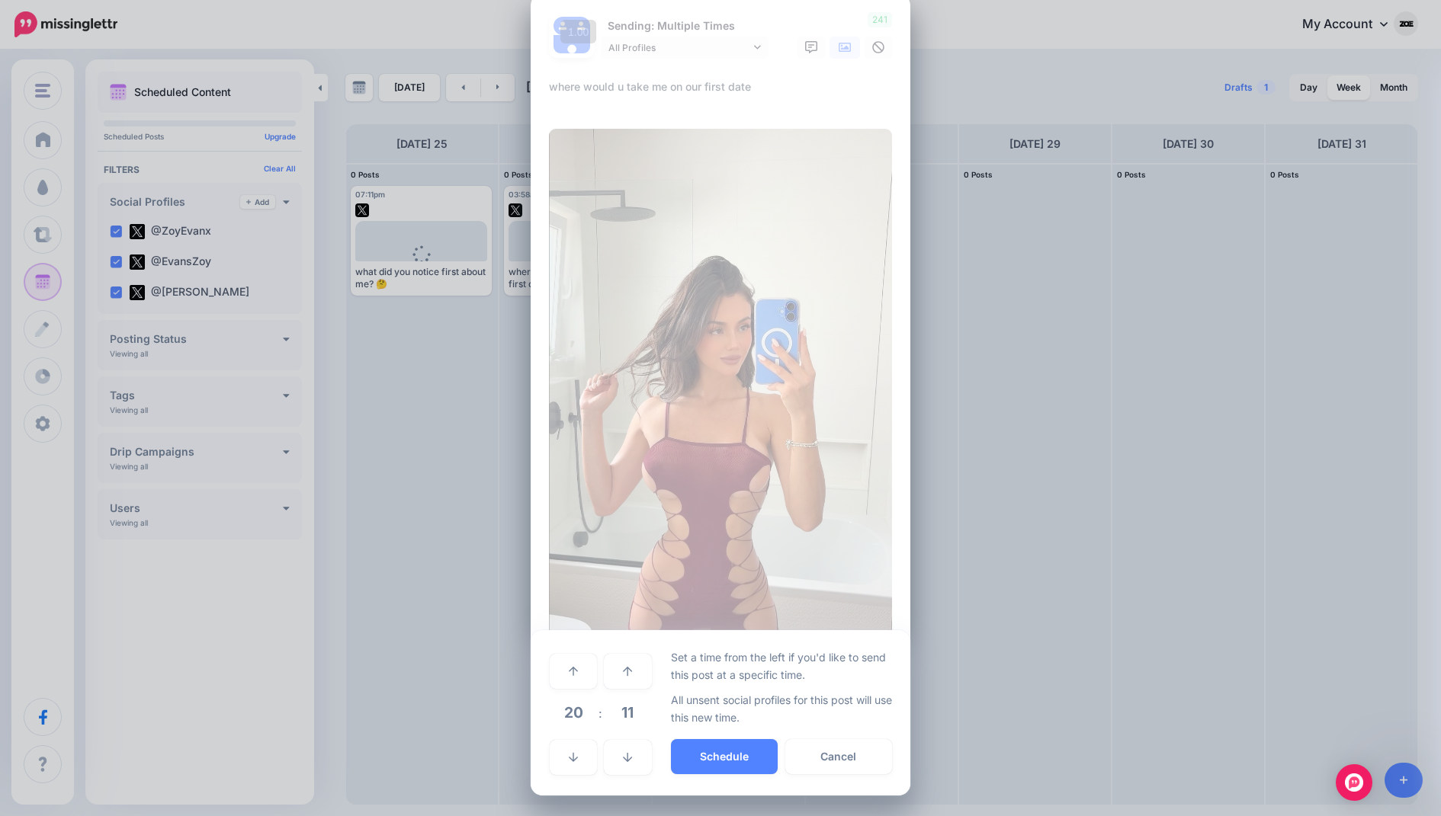
scroll to position [27, 0]
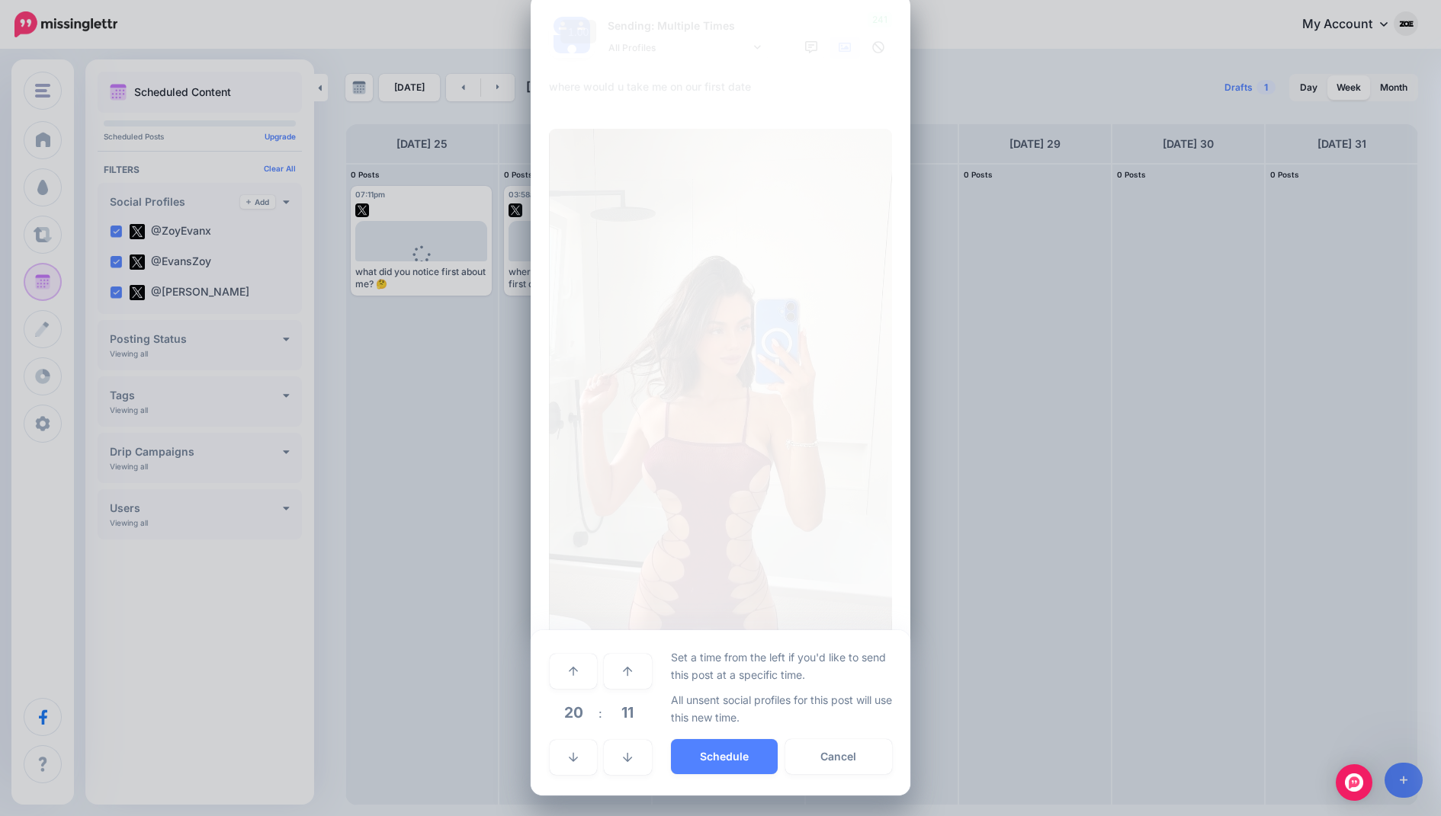
click at [584, 737] on td at bounding box center [573, 756] width 49 height 43
click at [580, 753] on link at bounding box center [573, 757] width 47 height 35
click at [740, 767] on button "Schedule" at bounding box center [724, 756] width 107 height 35
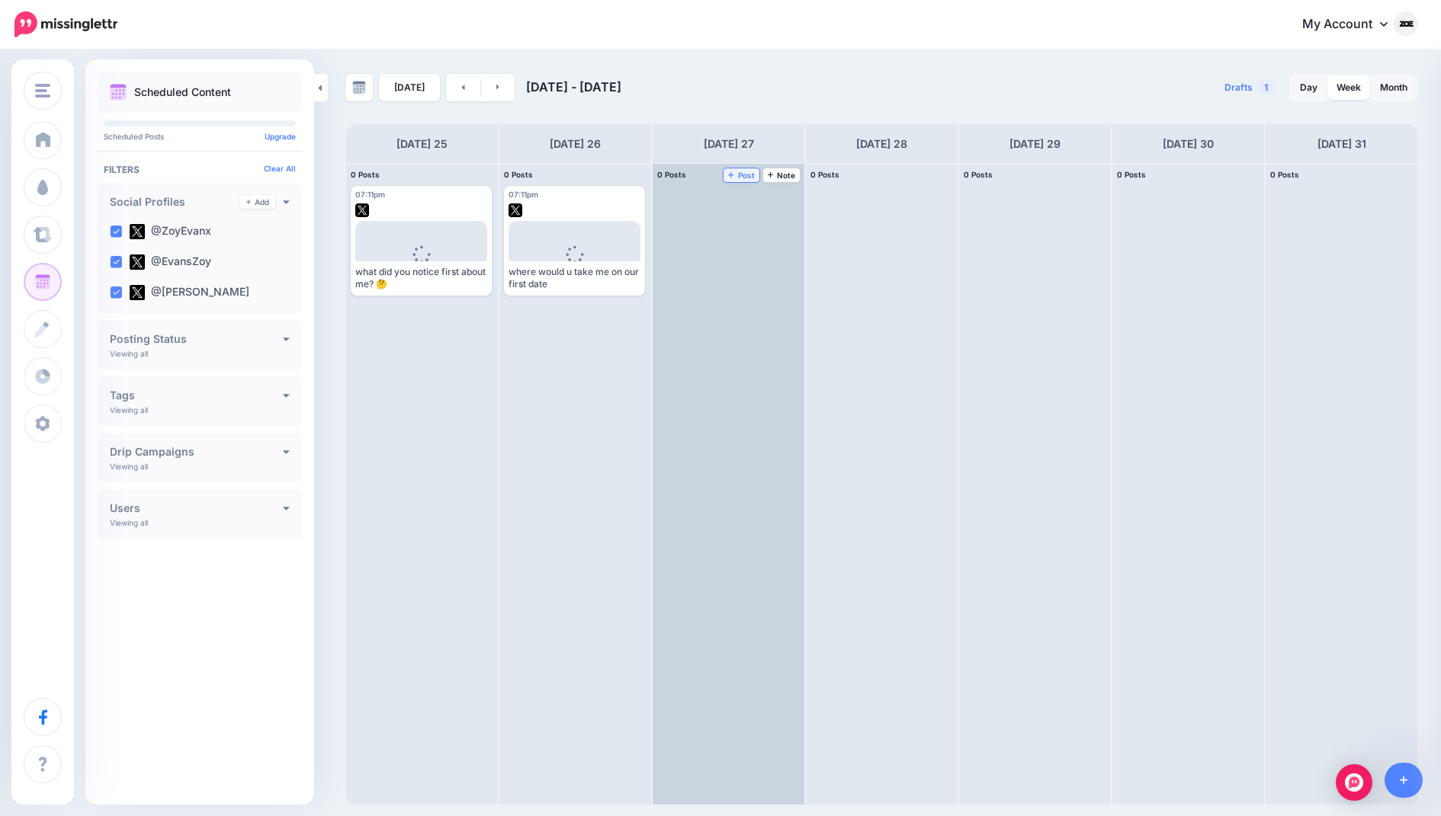
click at [753, 174] on span "Post" at bounding box center [741, 175] width 27 height 8
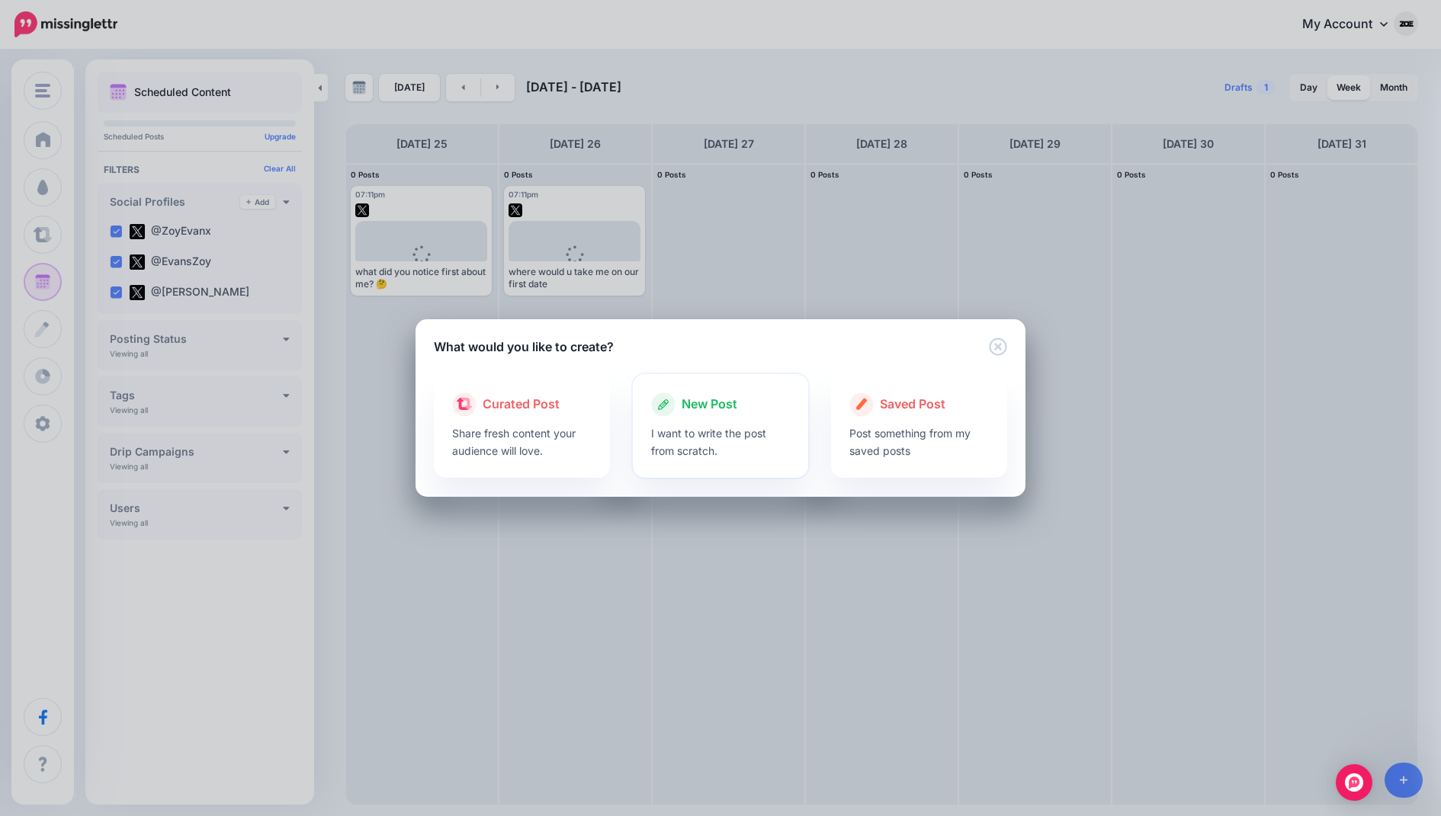
click at [687, 419] on div at bounding box center [720, 421] width 139 height 8
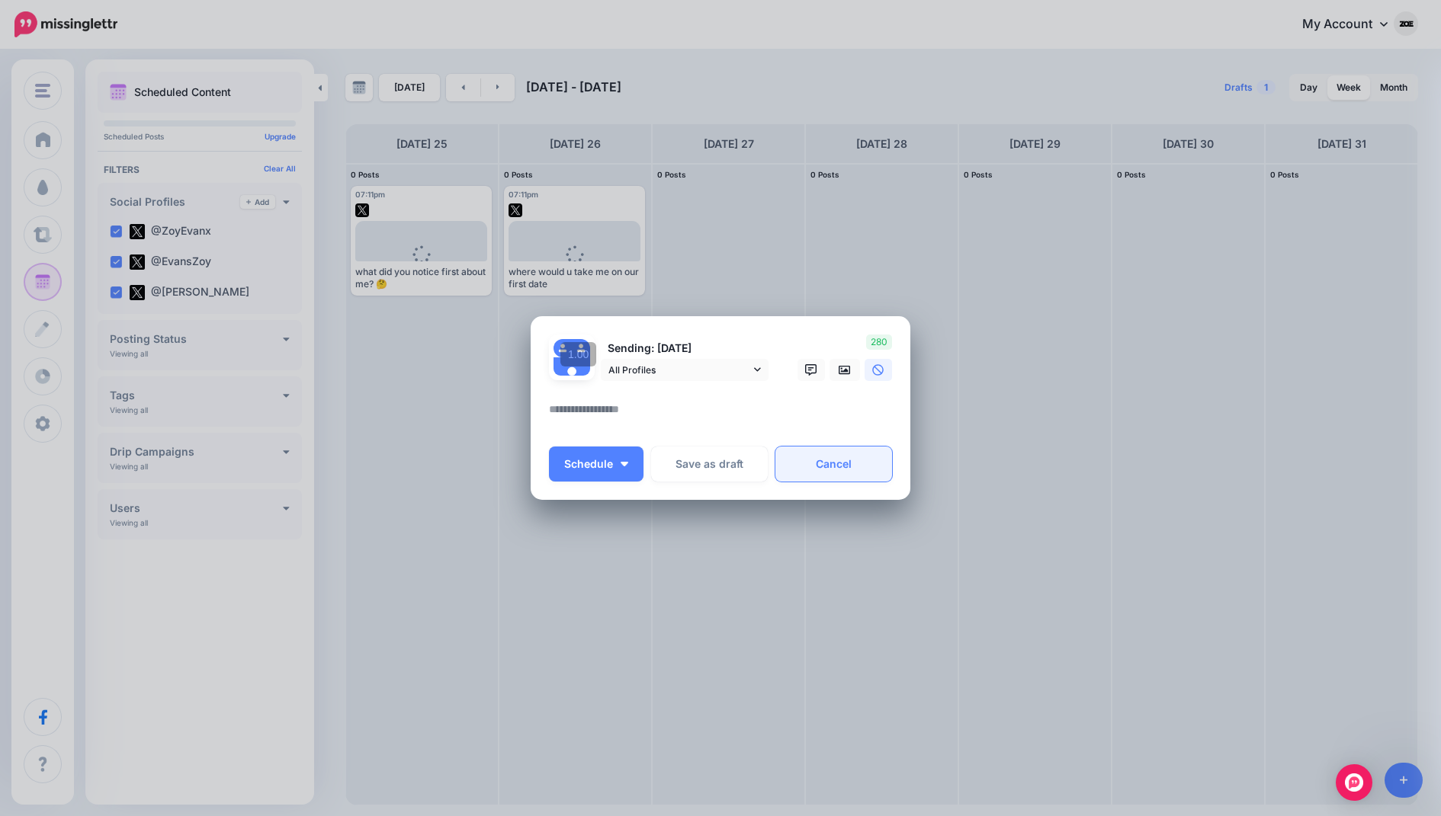
click at [833, 452] on link "Cancel" at bounding box center [833, 464] width 117 height 35
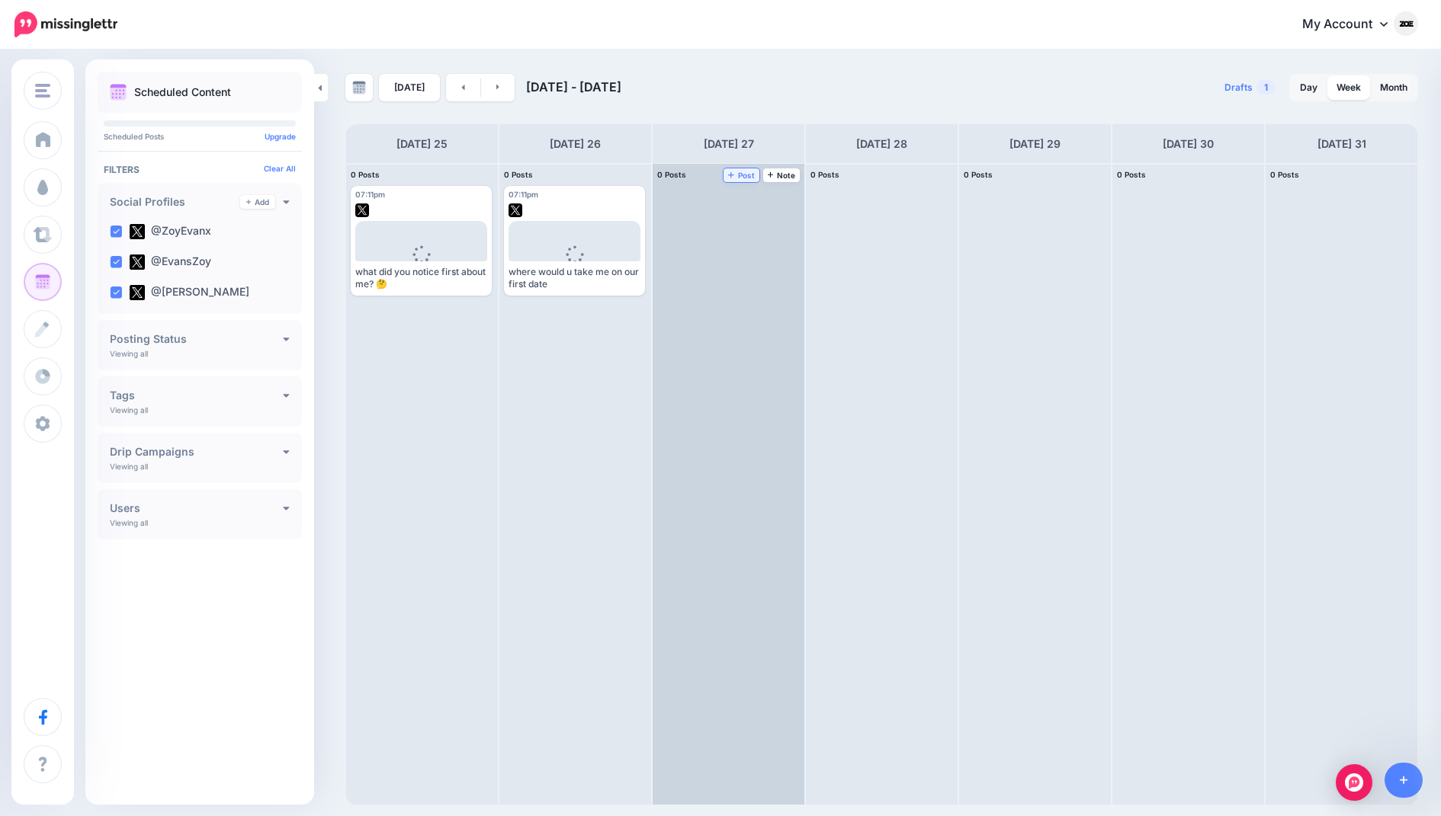
click at [739, 172] on span "Post" at bounding box center [741, 175] width 27 height 8
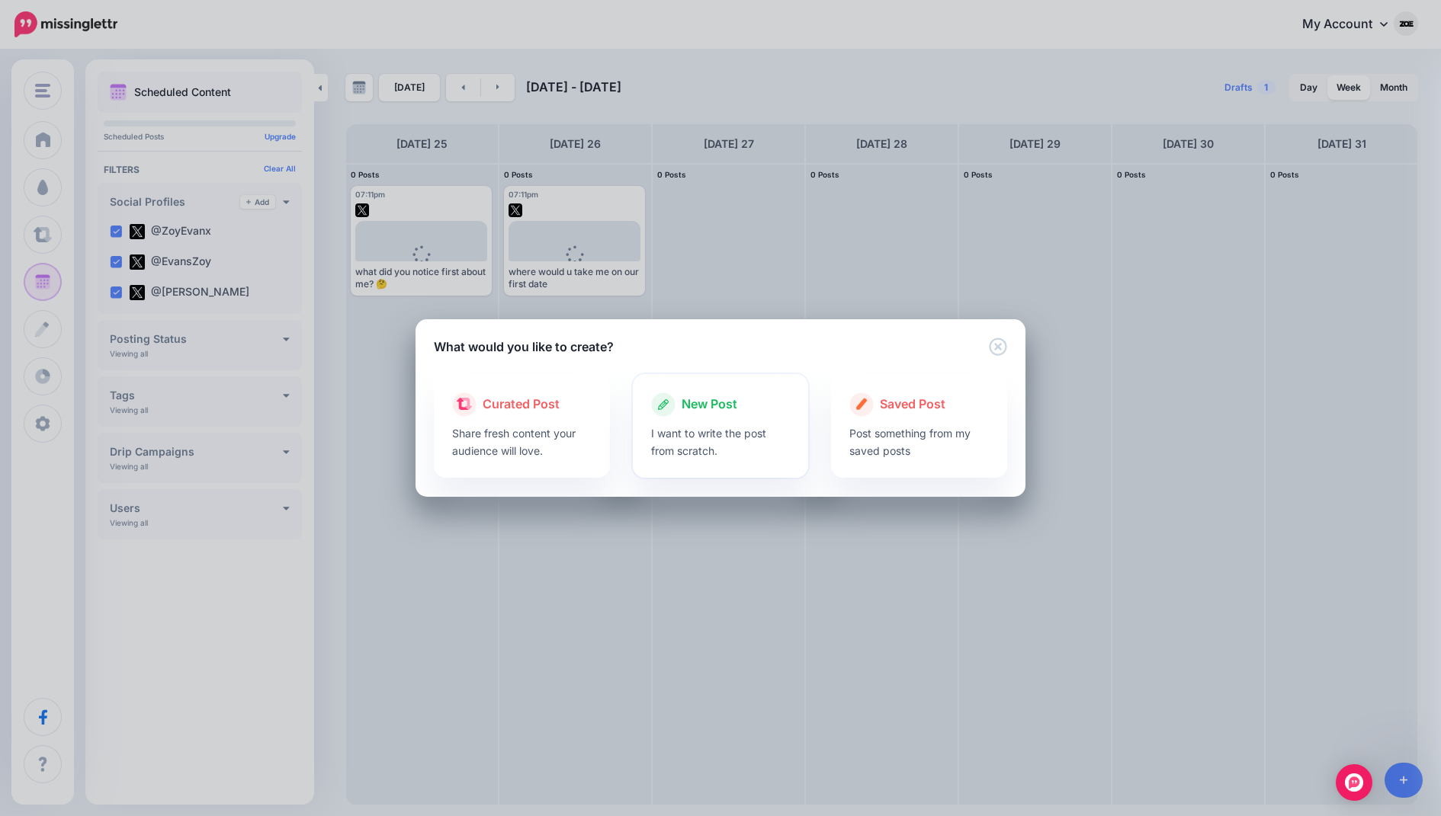
click at [653, 427] on p "I want to write the post from scratch." at bounding box center [720, 442] width 139 height 35
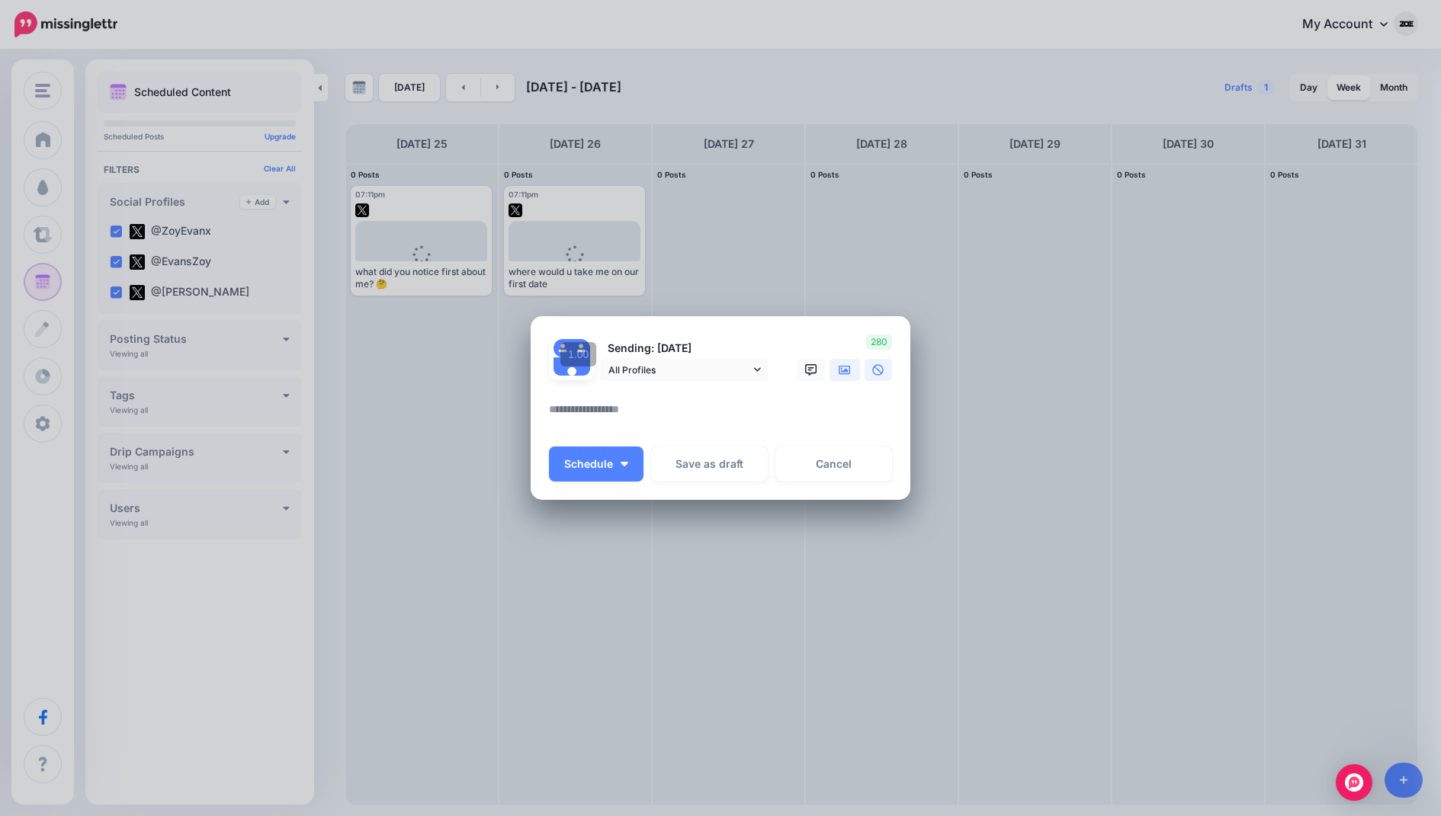
click at [836, 371] on link at bounding box center [844, 370] width 30 height 22
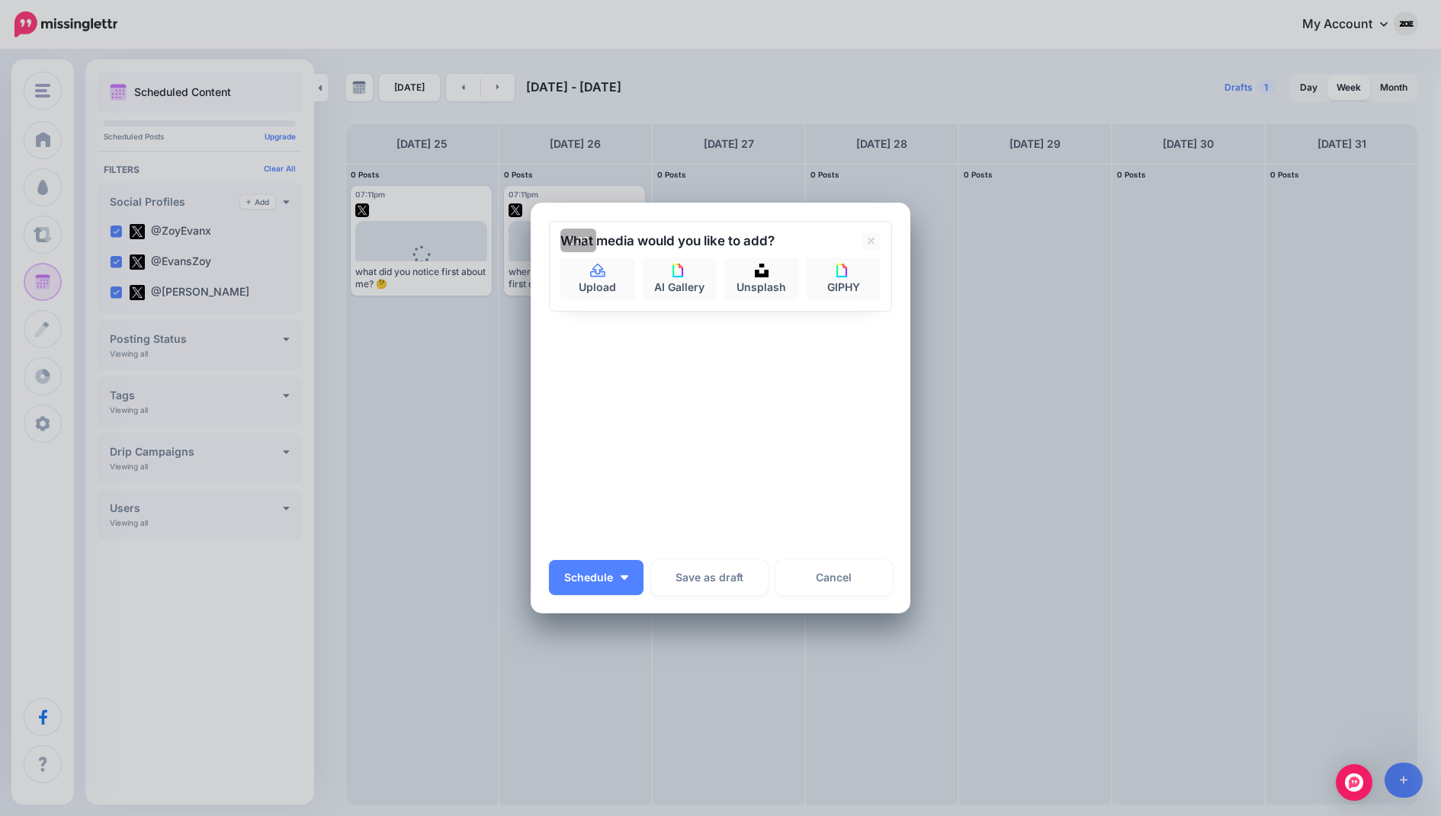
click at [566, 235] on h2 "What media would you like to add?" at bounding box center [667, 241] width 214 height 13
click at [573, 260] on link "Upload" at bounding box center [597, 279] width 75 height 43
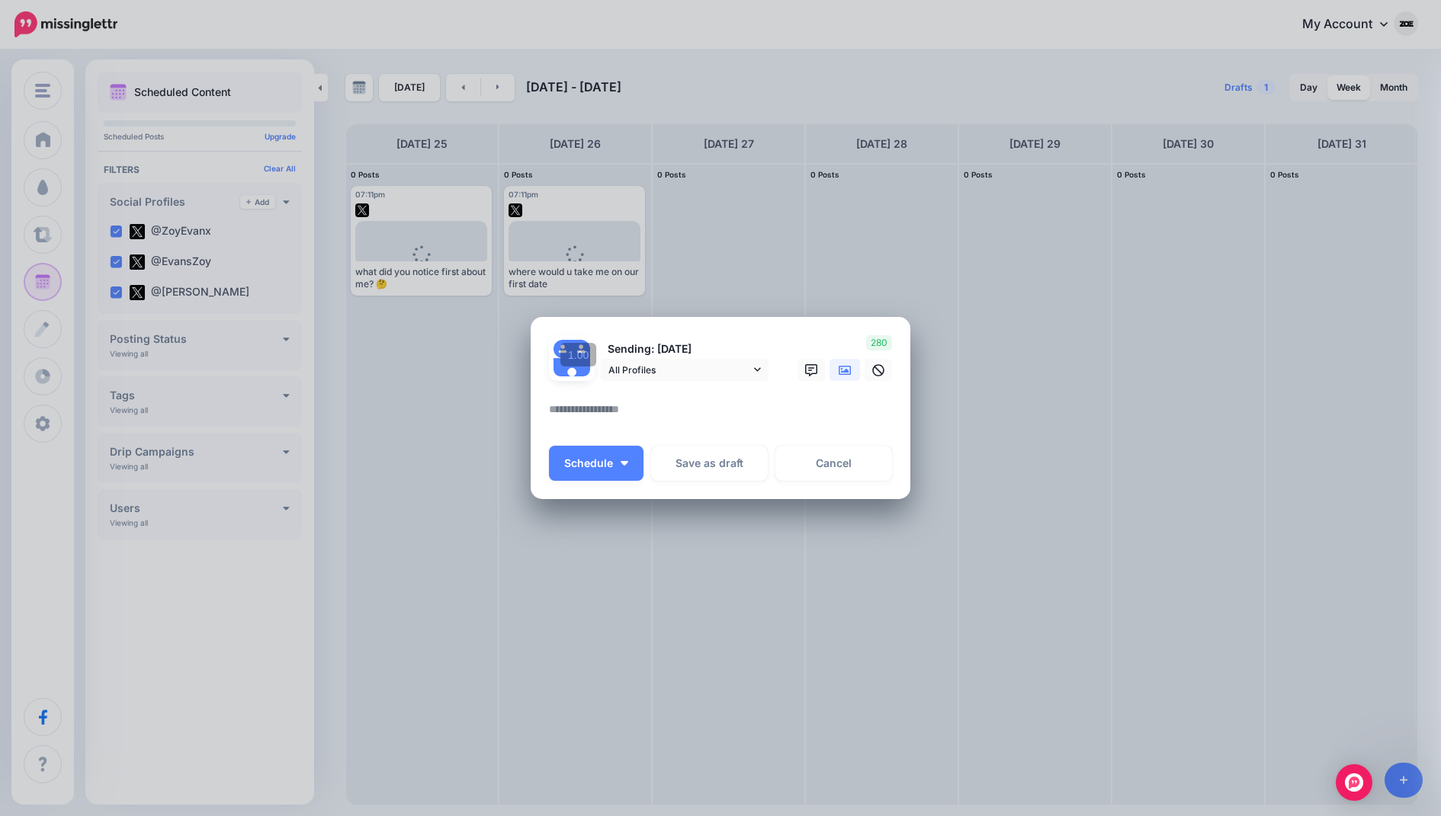
click at [629, 415] on textarea at bounding box center [724, 415] width 351 height 30
paste textarea "**********"
drag, startPoint x: 665, startPoint y: 410, endPoint x: 616, endPoint y: 408, distance: 48.8
click at [616, 408] on textarea "**********" at bounding box center [724, 415] width 351 height 30
type textarea "**********"
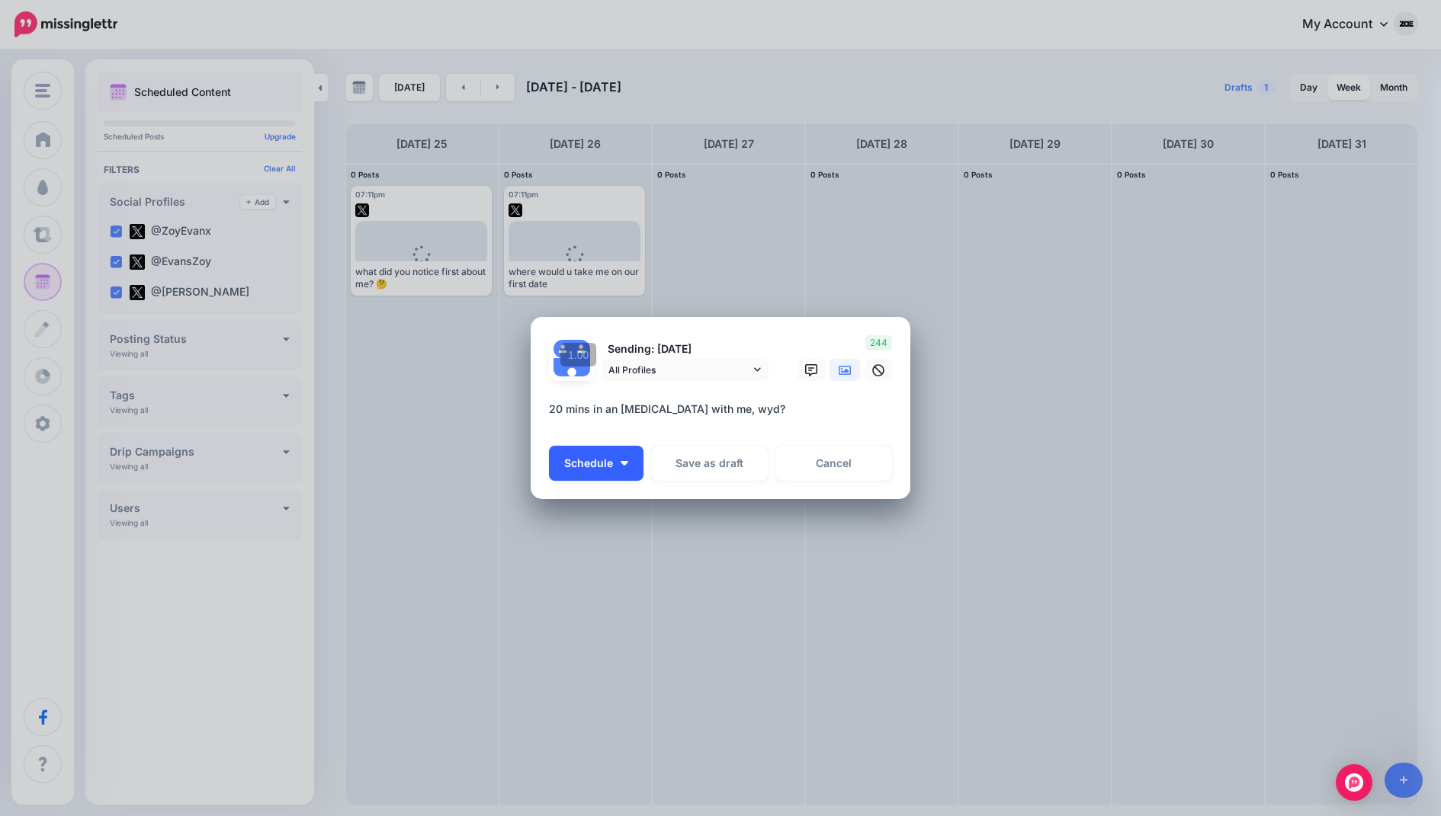
click at [609, 453] on button "Schedule" at bounding box center [596, 463] width 95 height 35
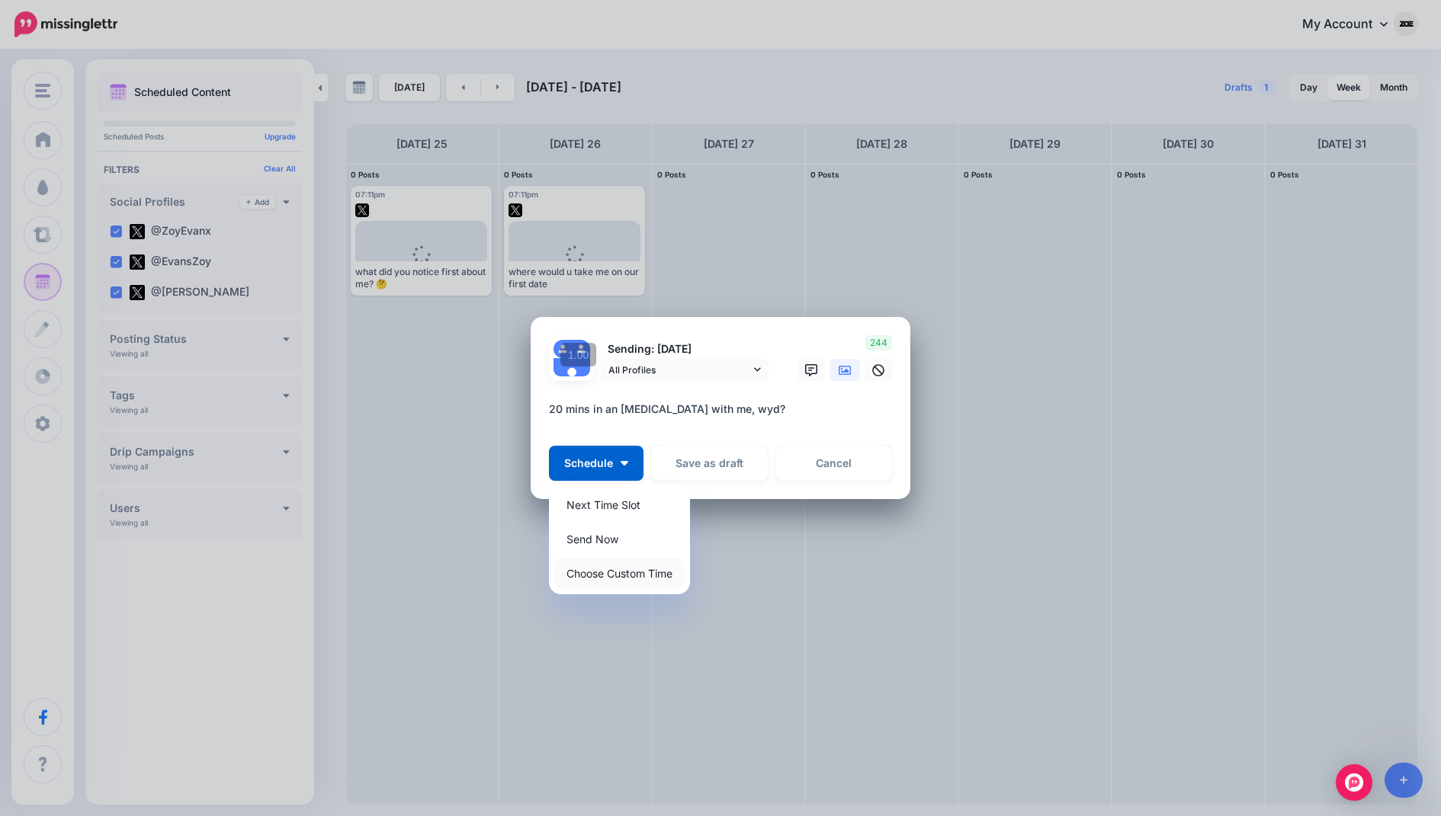
click at [622, 562] on link "Choose Custom Time" at bounding box center [619, 574] width 129 height 30
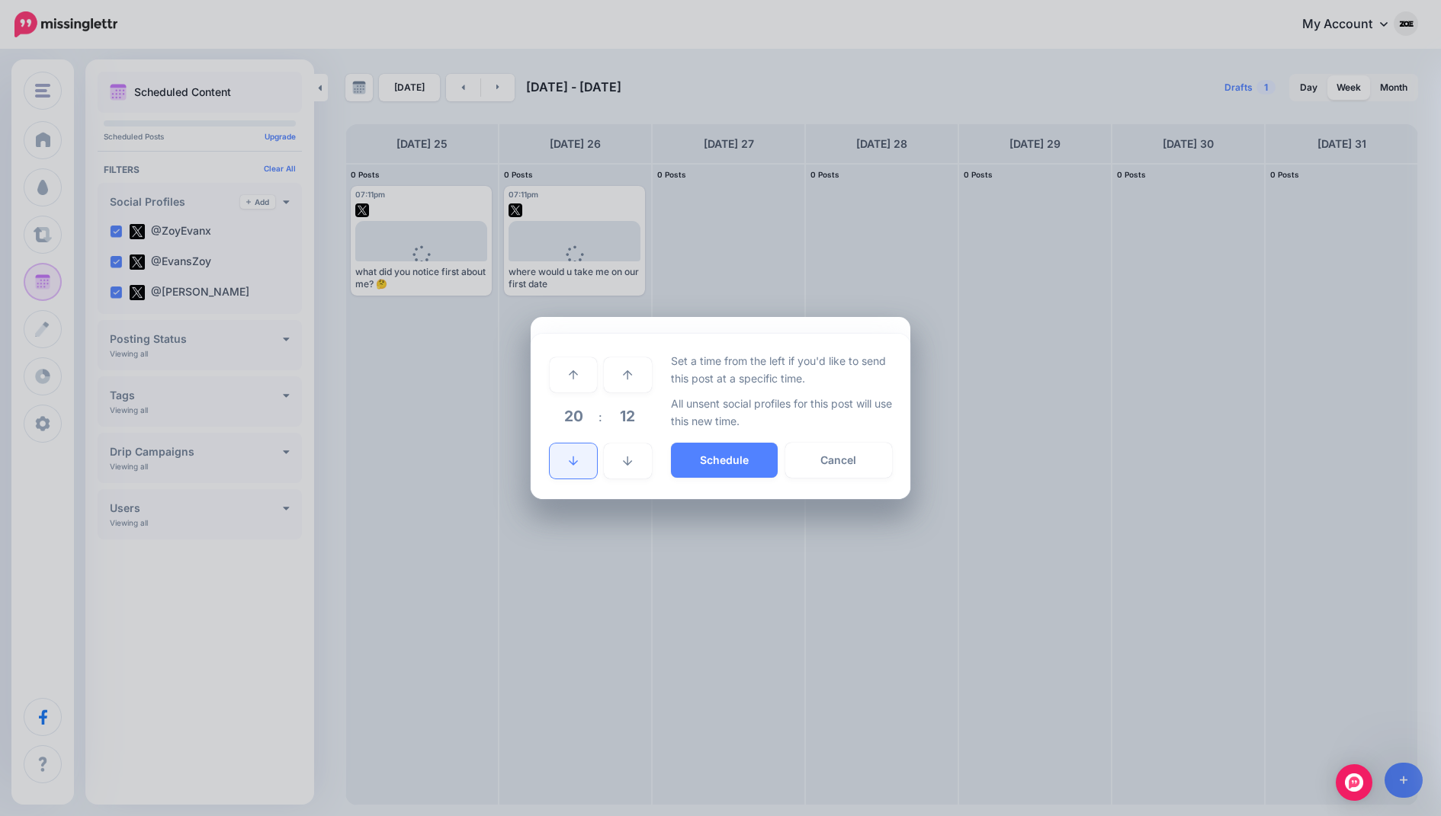
click at [577, 453] on link at bounding box center [573, 461] width 47 height 35
click at [734, 469] on button "Schedule" at bounding box center [724, 460] width 107 height 35
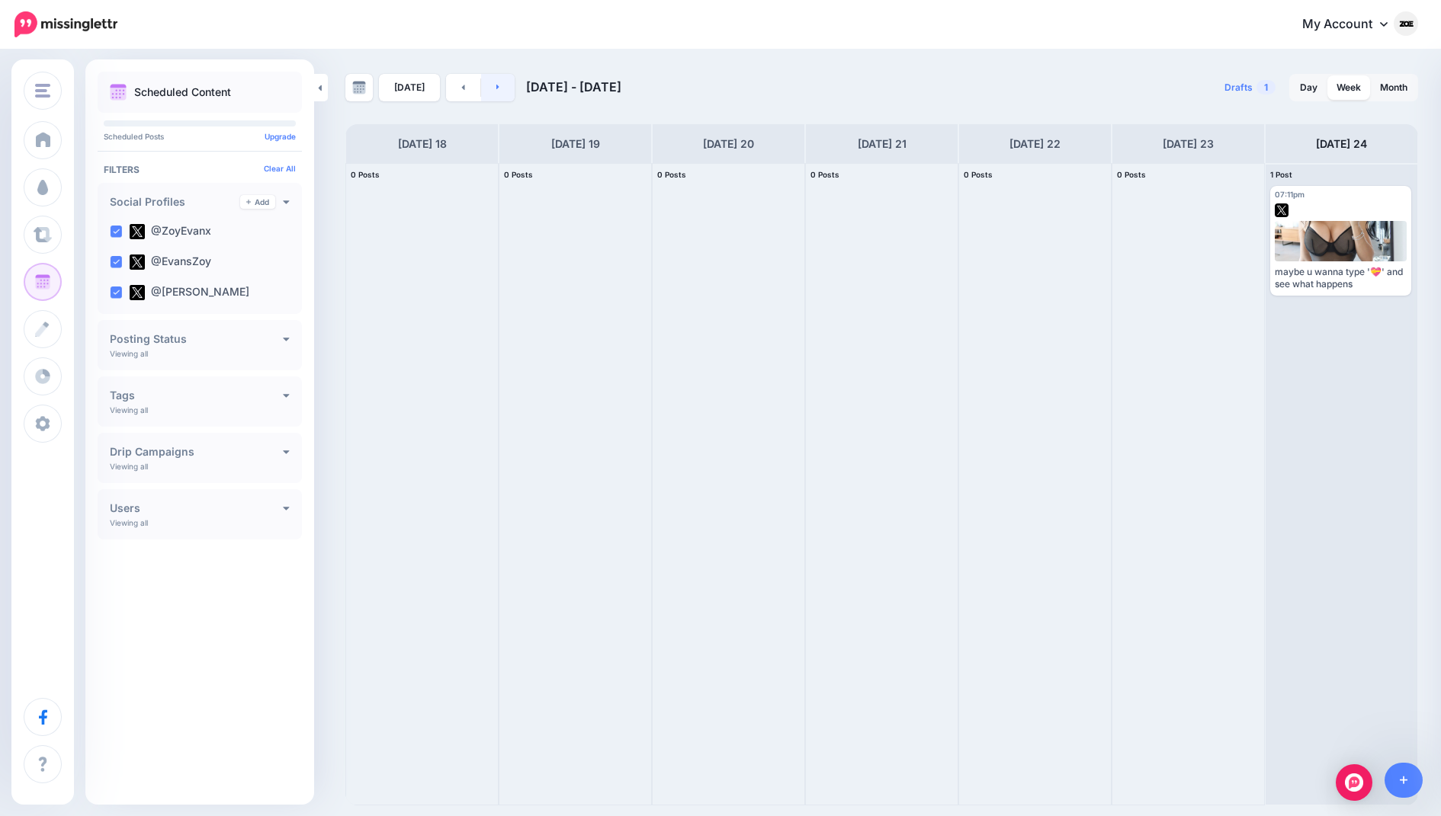
click at [488, 89] on link at bounding box center [498, 87] width 34 height 27
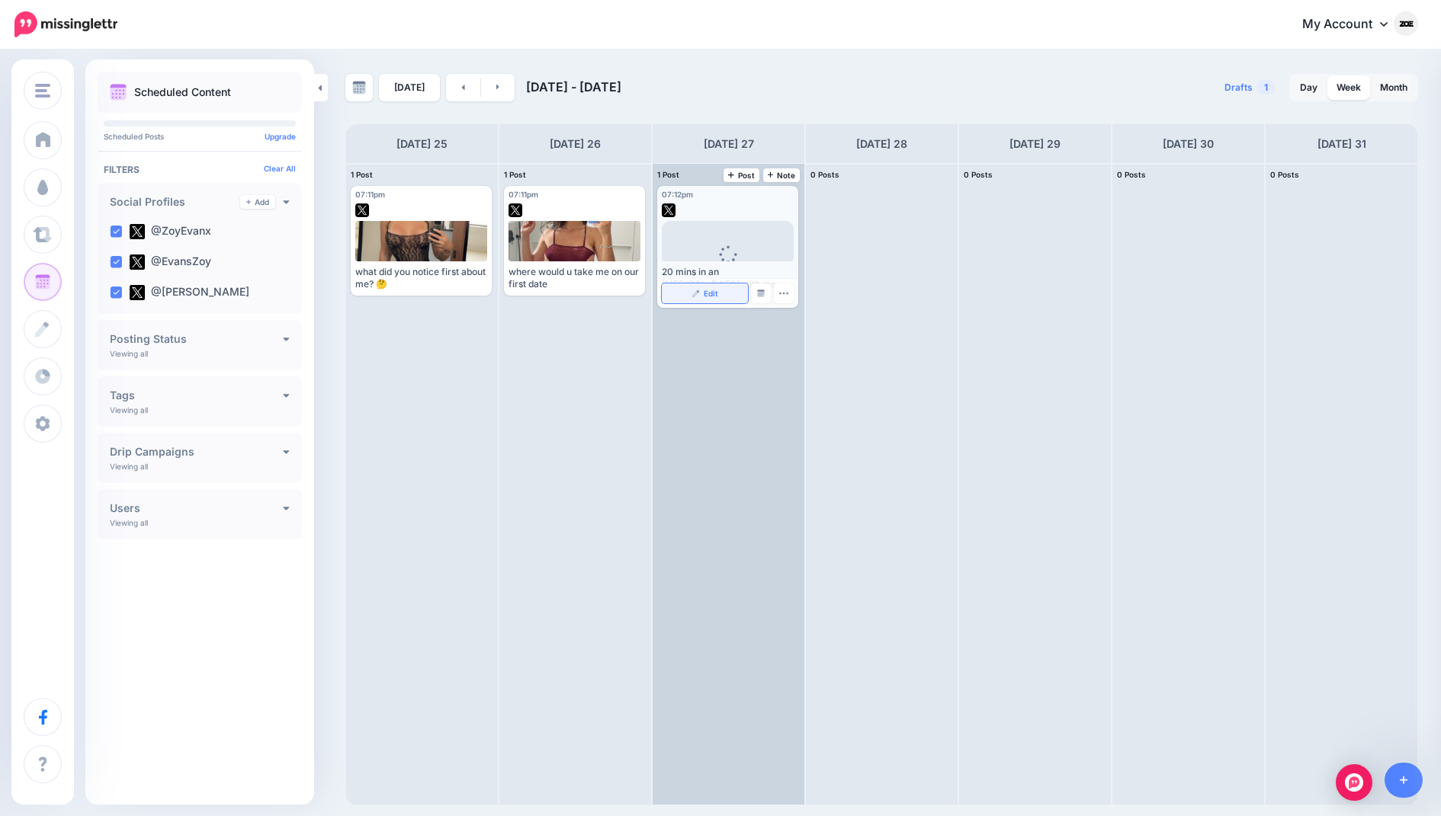
click at [732, 284] on link "Edit" at bounding box center [705, 294] width 86 height 20
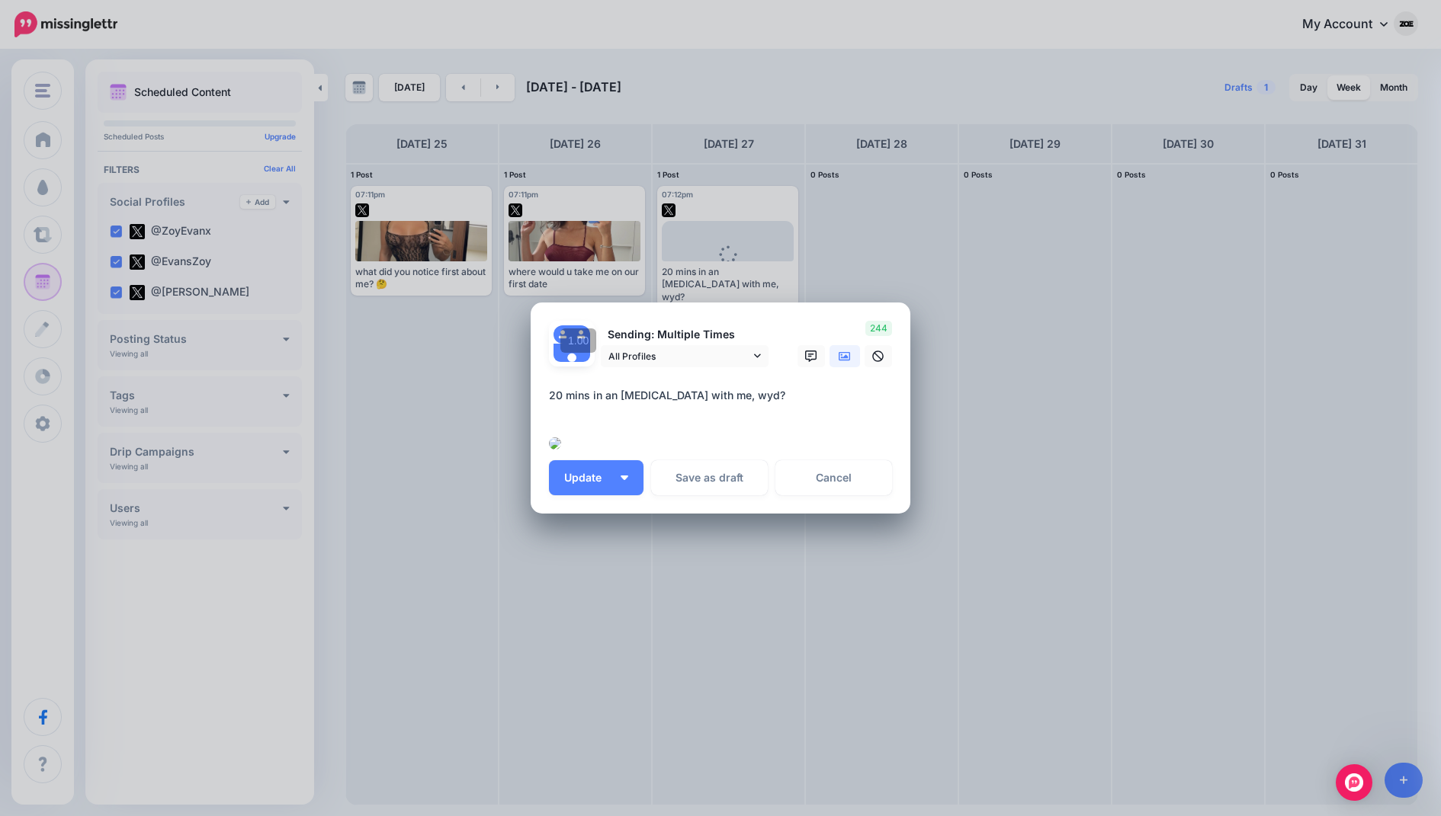
click at [561, 437] on img at bounding box center [555, 443] width 12 height 12
drag, startPoint x: 552, startPoint y: 131, endPoint x: 799, endPoint y: 133, distance: 246.9
click at [799, 386] on textarea "**********" at bounding box center [724, 401] width 351 height 30
click at [561, 437] on img at bounding box center [555, 443] width 12 height 12
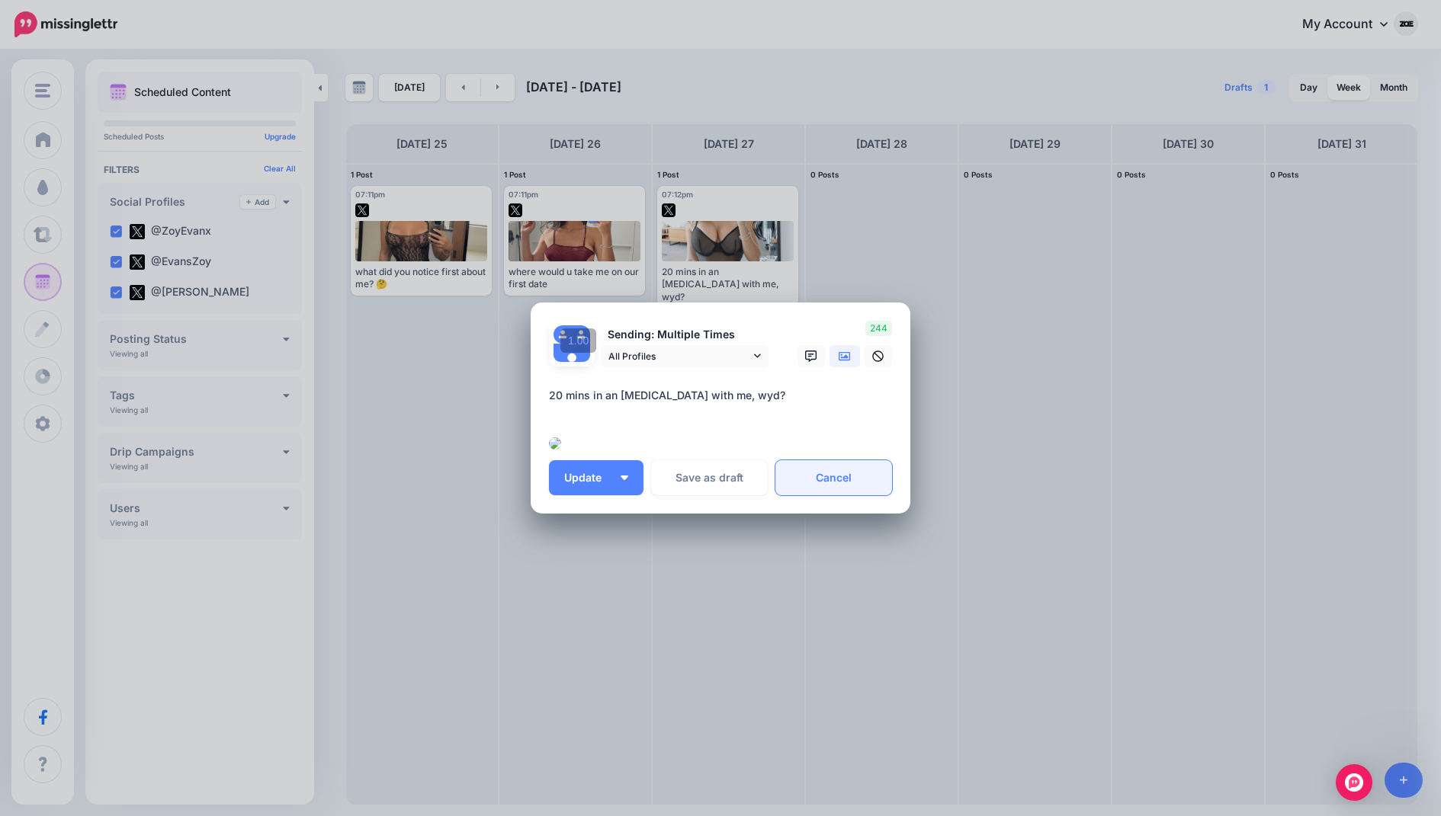
click at [822, 495] on link "Cancel" at bounding box center [833, 477] width 117 height 35
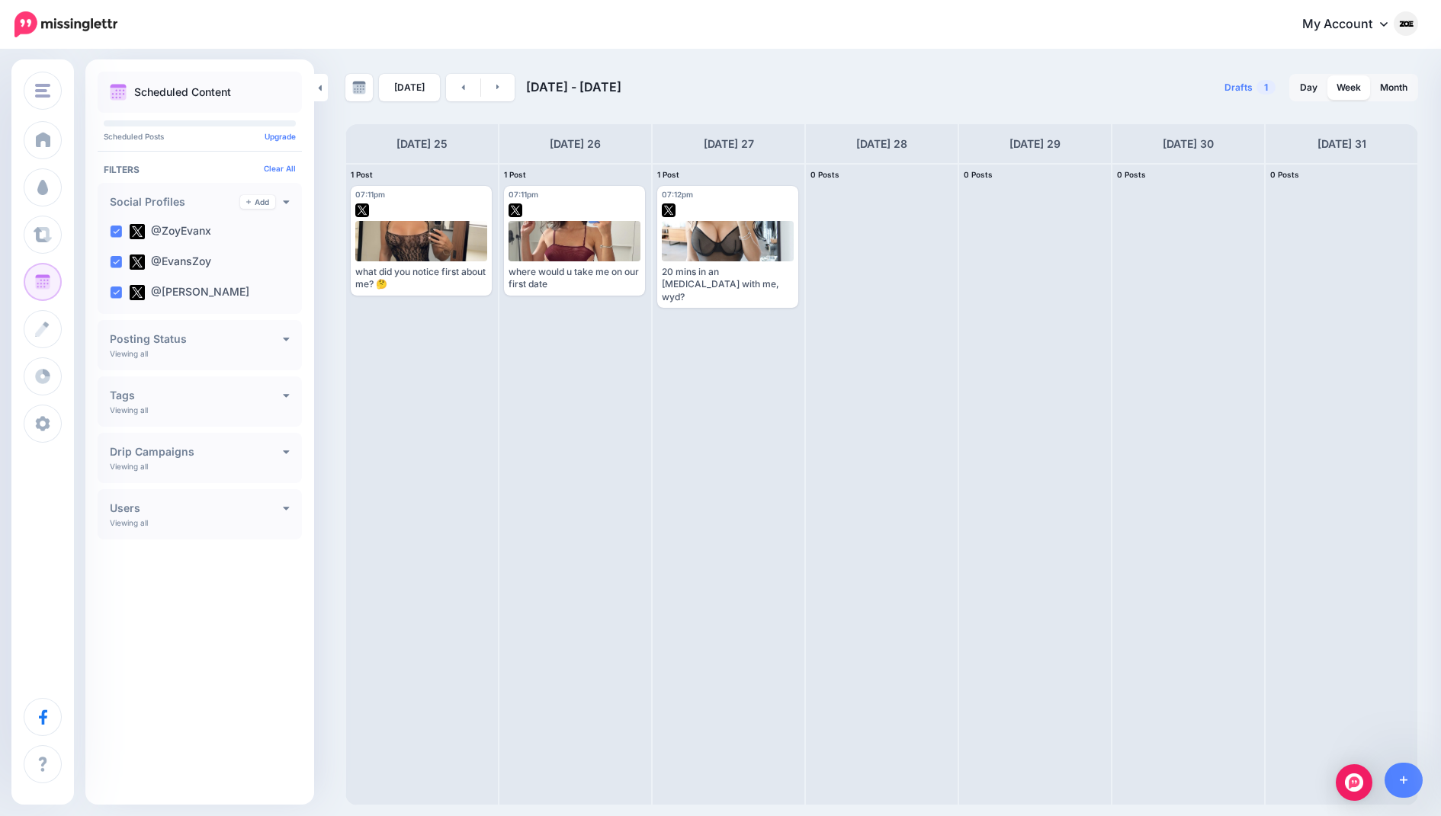
scroll to position [0, 0]
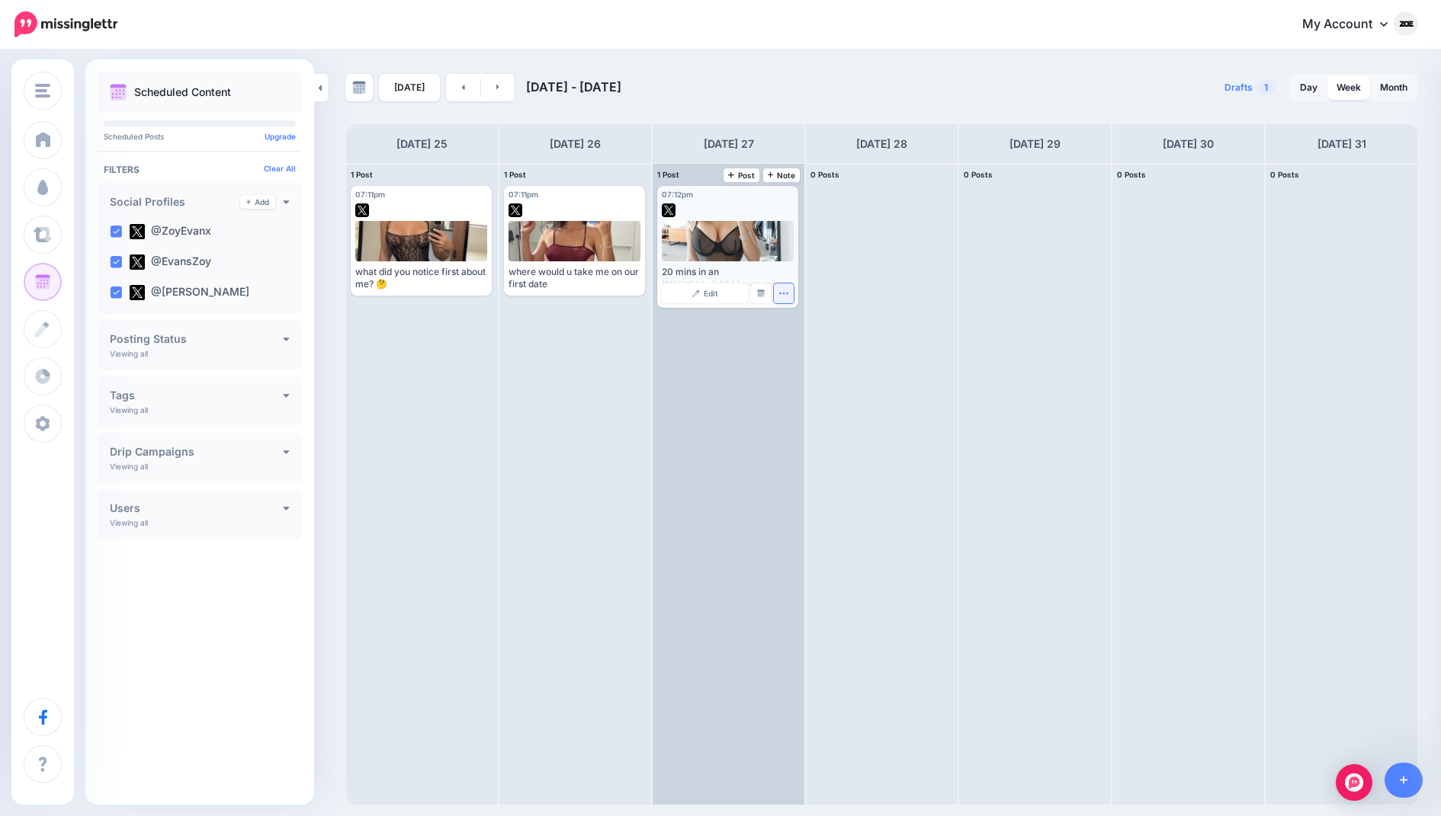
click at [778, 288] on icon "button" at bounding box center [783, 293] width 10 height 10
click at [808, 332] on link "Delete Post" at bounding box center [819, 340] width 79 height 17
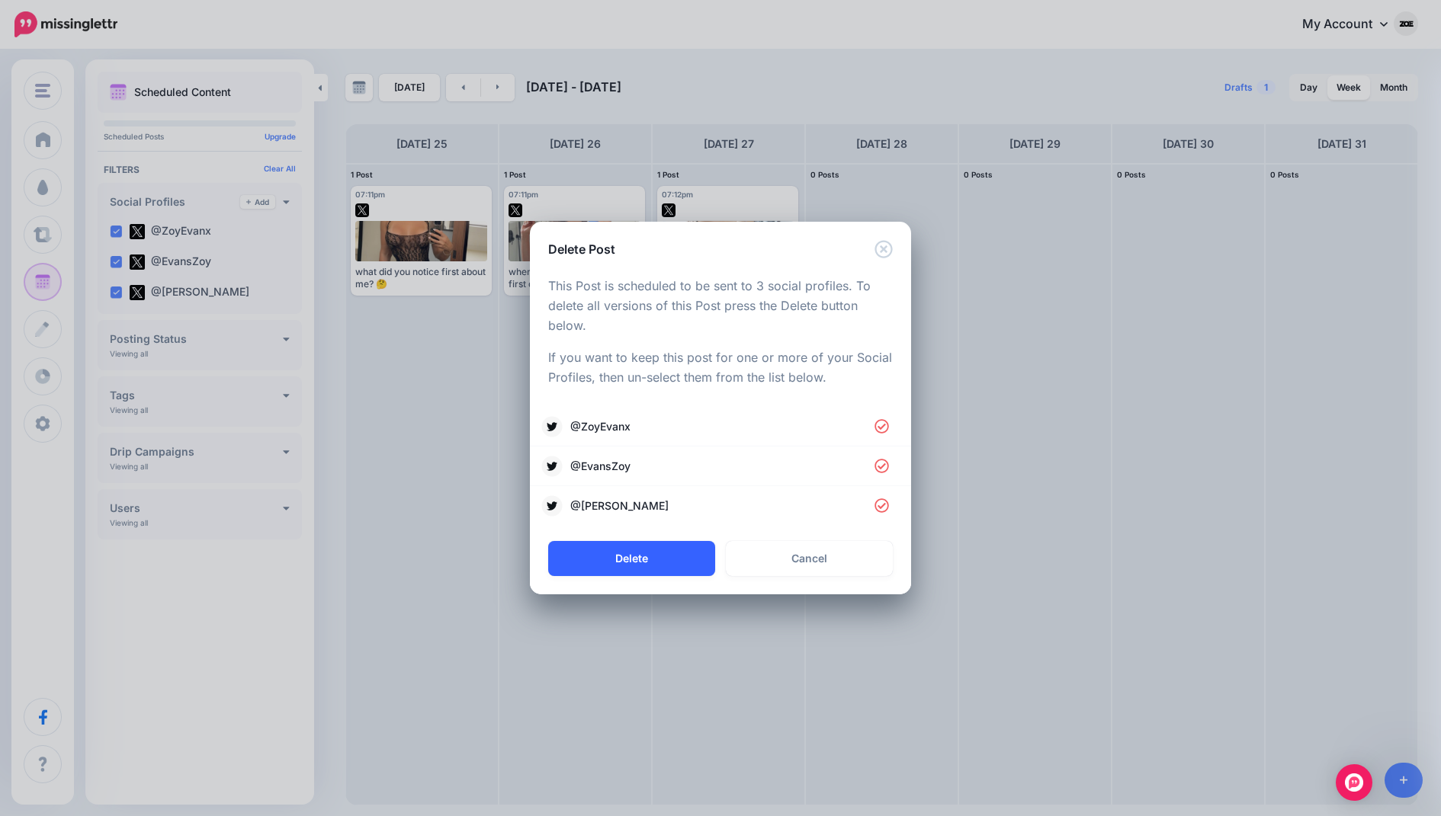
click at [689, 567] on button "Delete" at bounding box center [631, 558] width 167 height 35
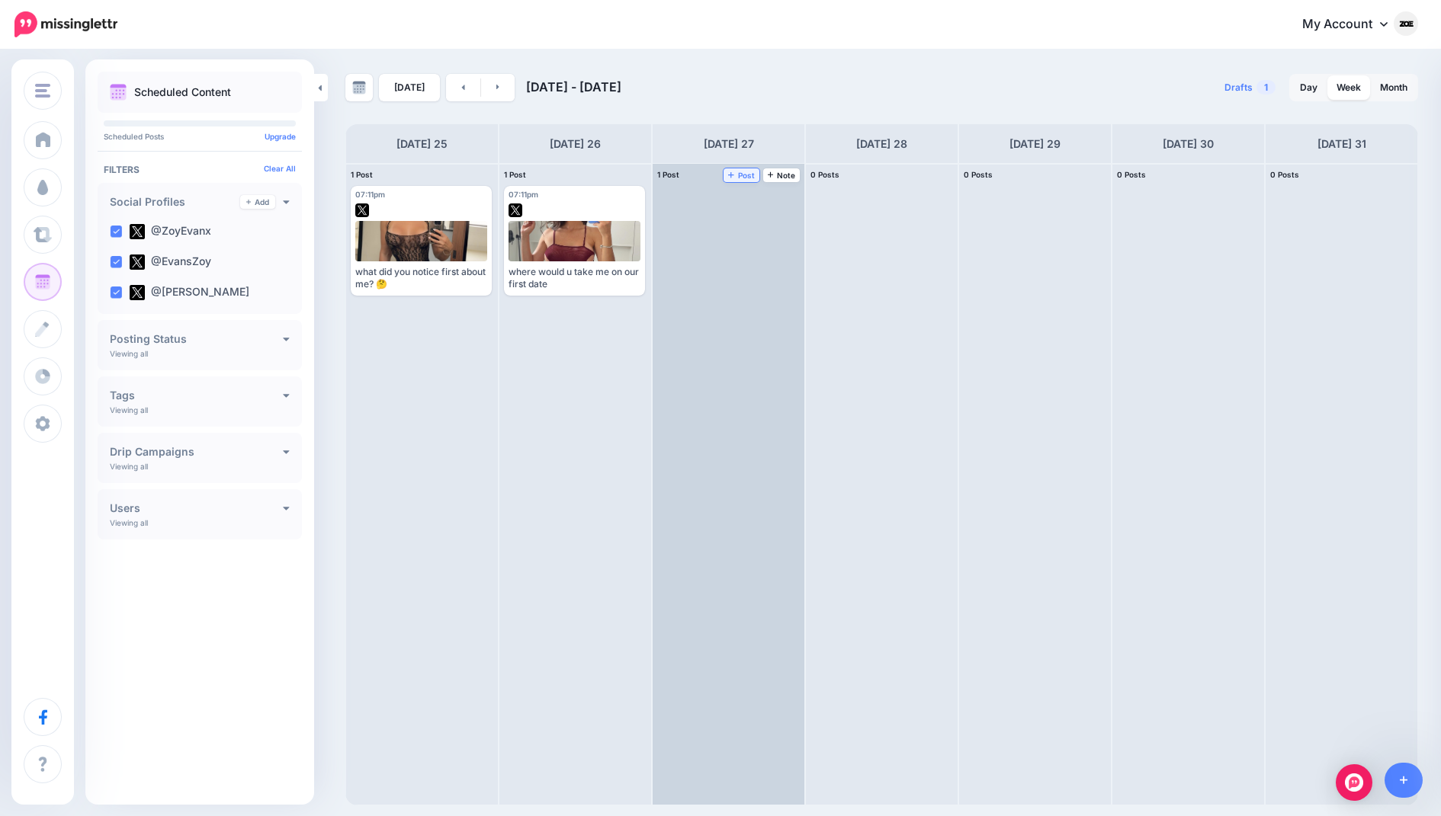
click at [748, 171] on span "Post" at bounding box center [741, 175] width 27 height 8
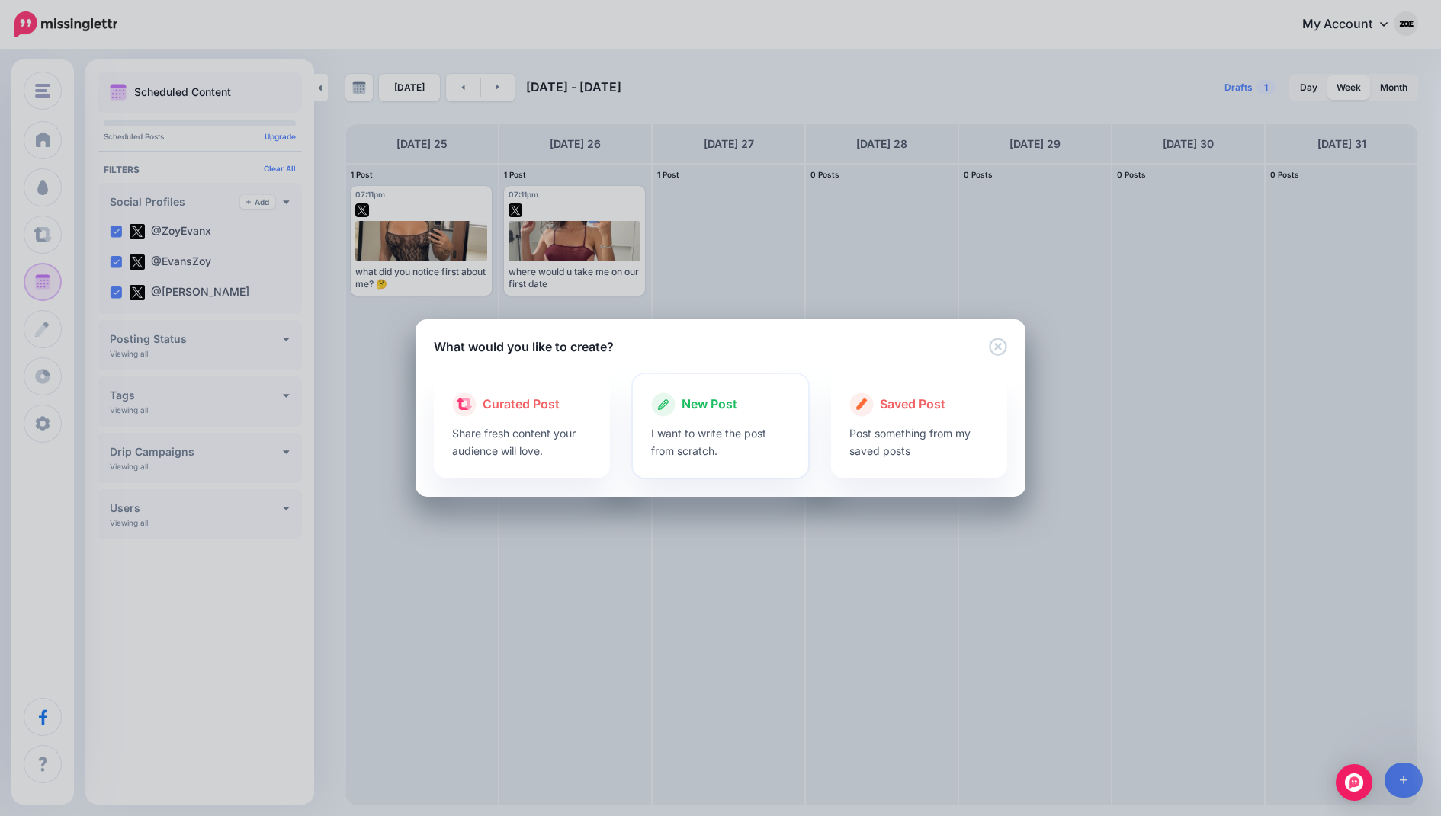
click at [696, 402] on span "New Post" at bounding box center [709, 405] width 56 height 20
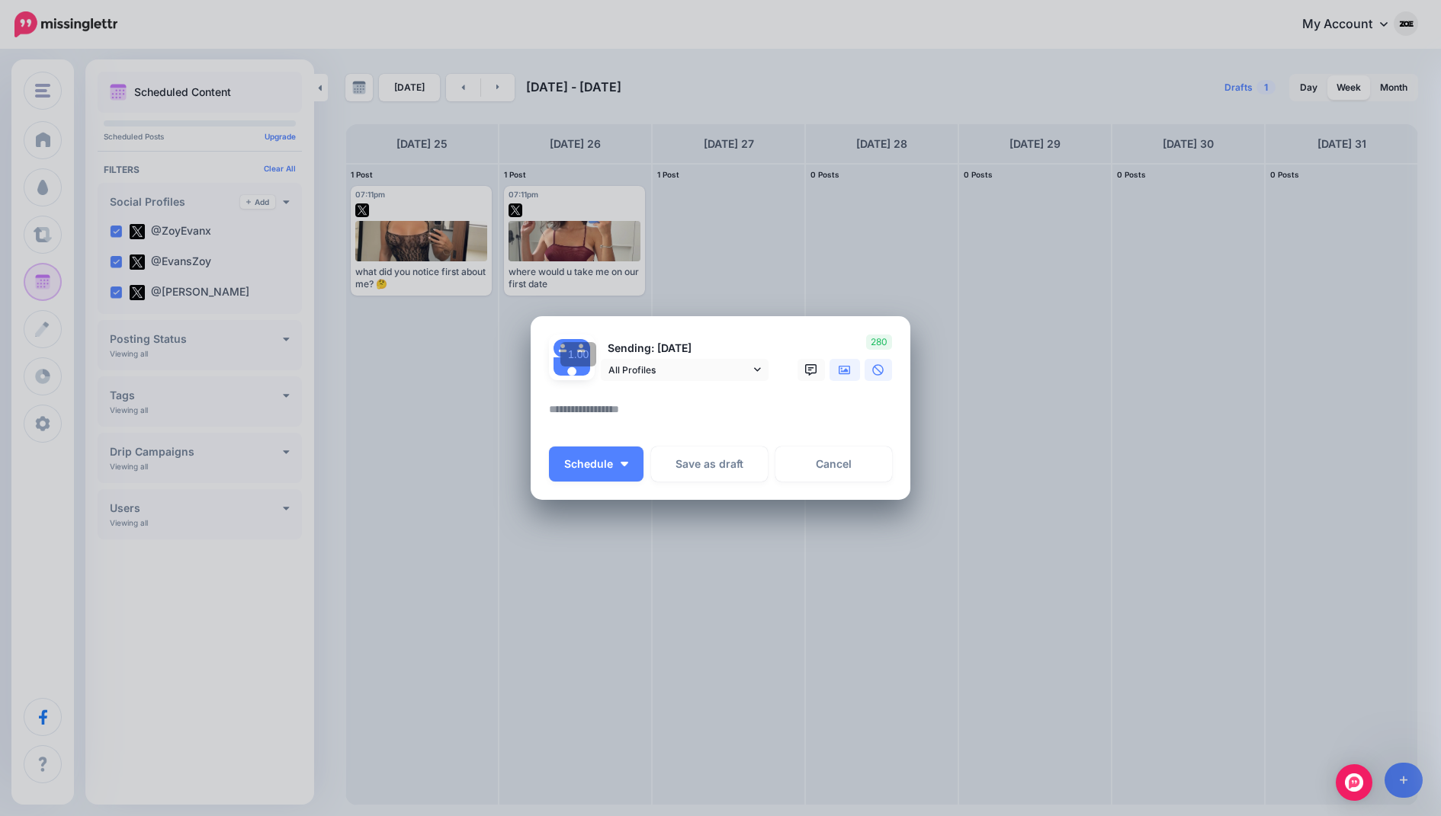
click at [838, 371] on link at bounding box center [844, 370] width 30 height 22
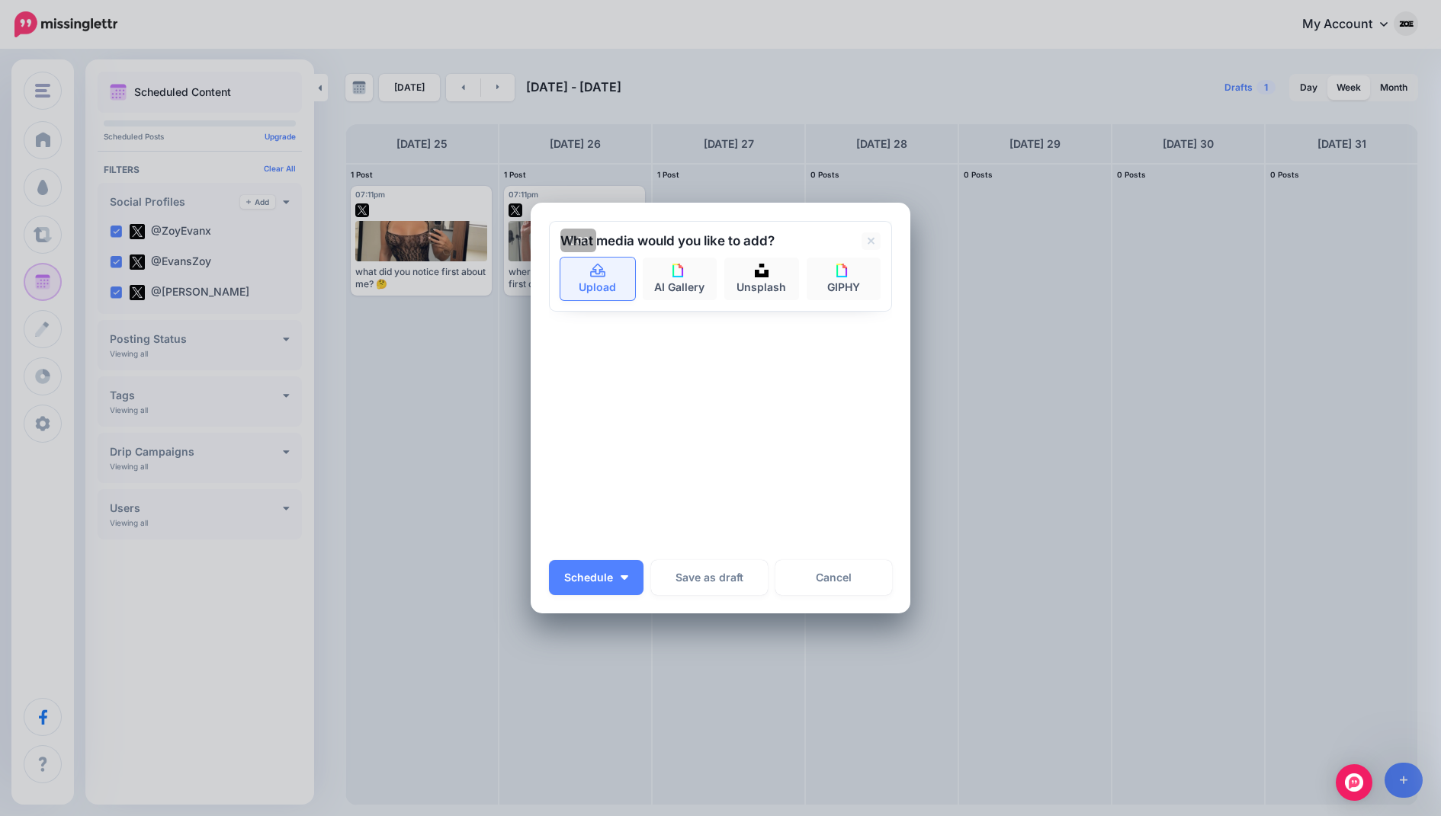
click at [578, 287] on link "Upload" at bounding box center [597, 279] width 75 height 43
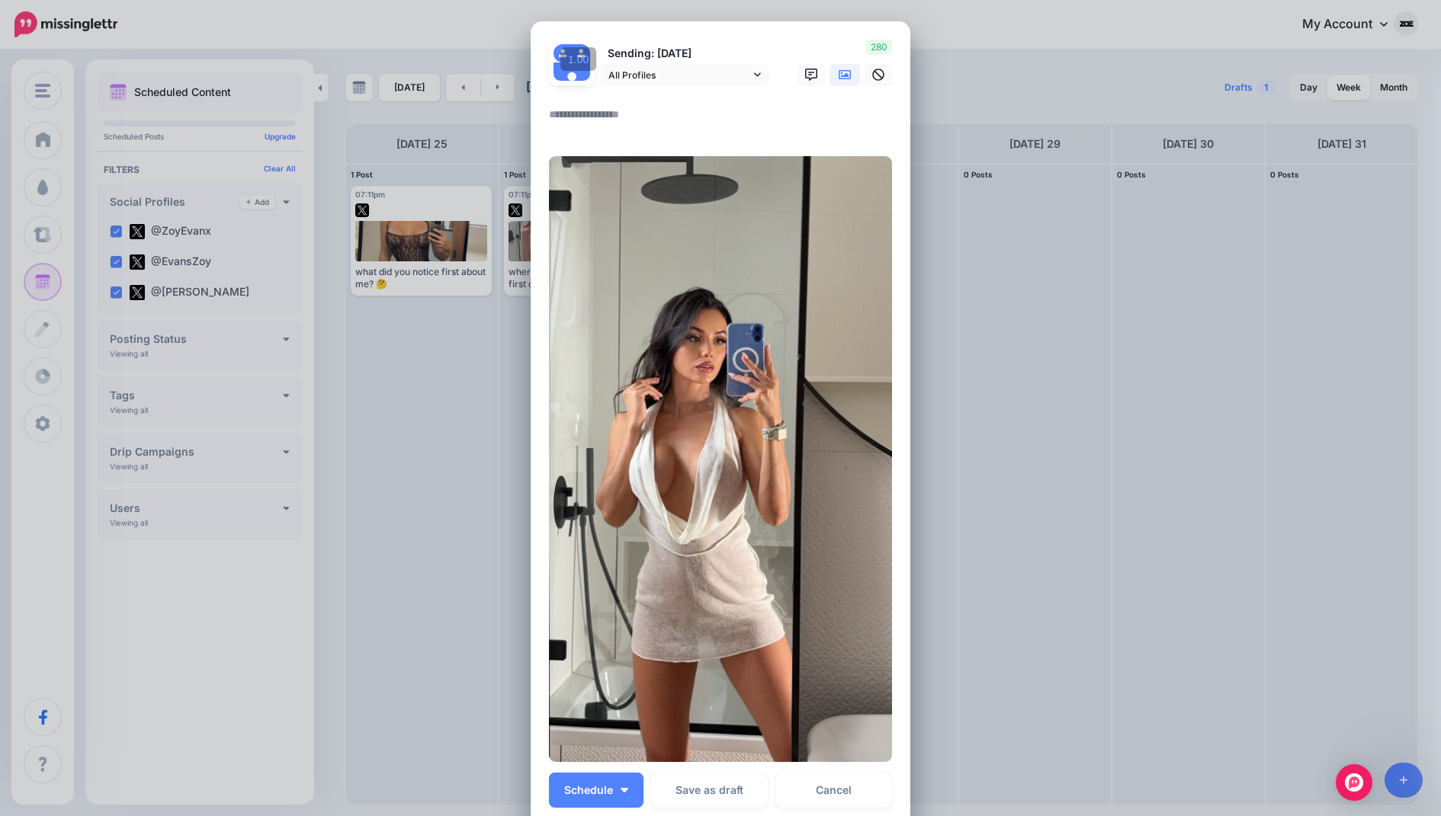
click at [639, 117] on textarea at bounding box center [724, 120] width 351 height 30
paste textarea "**********"
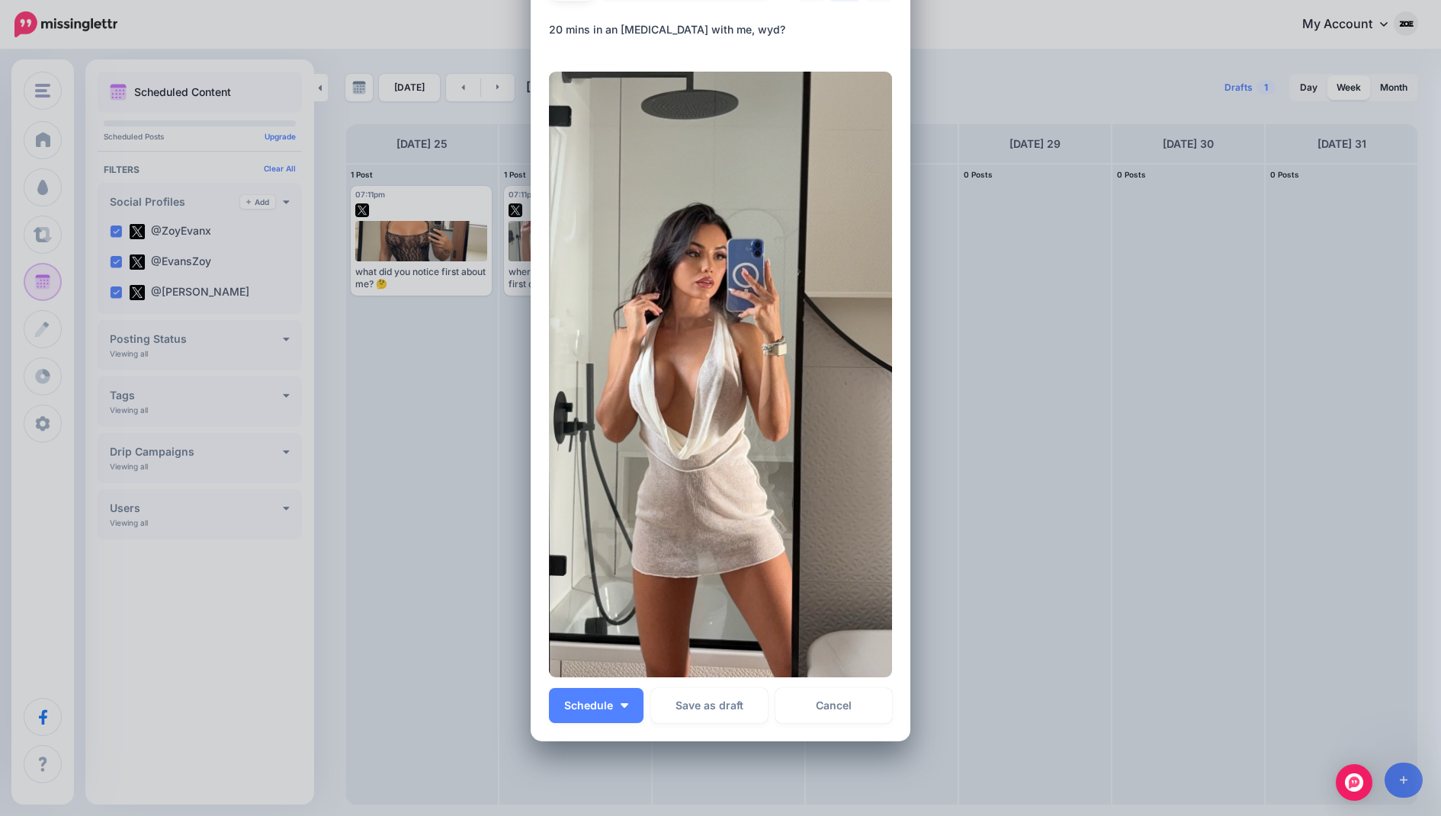
scroll to position [114, 0]
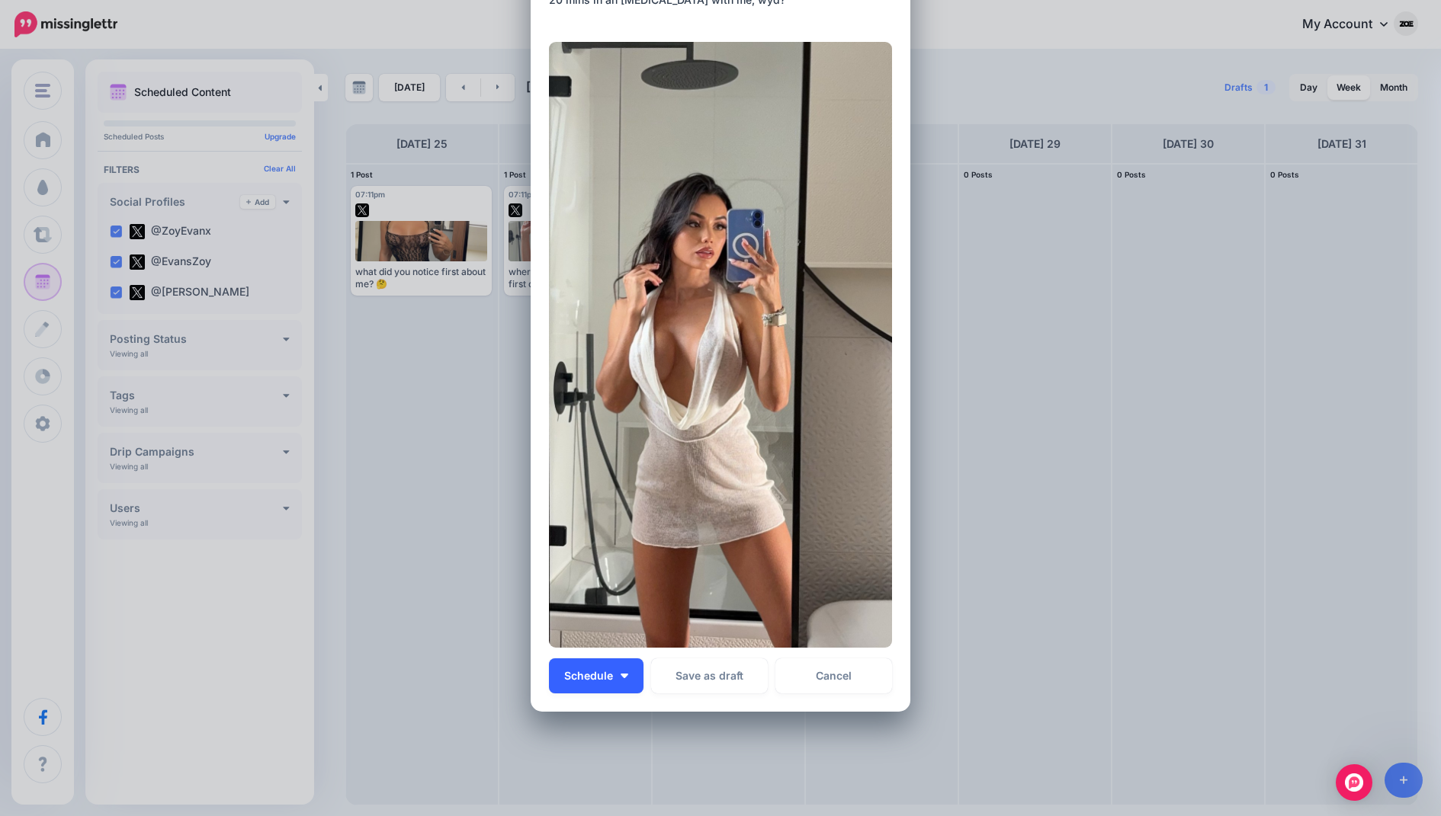
type textarea "**********"
click at [630, 665] on button "Schedule" at bounding box center [596, 676] width 95 height 35
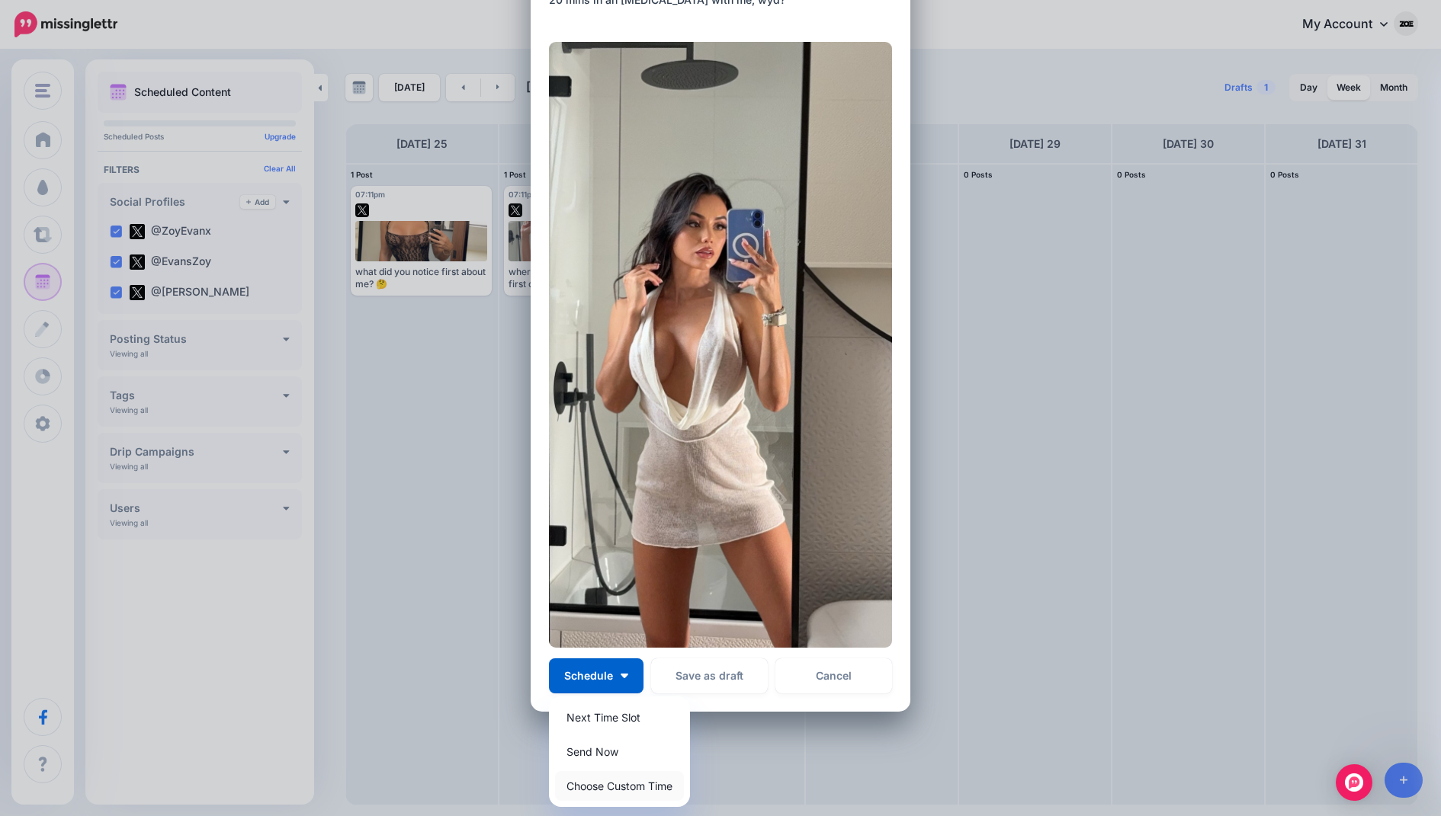
click at [626, 780] on link "Choose Custom Time" at bounding box center [619, 786] width 129 height 30
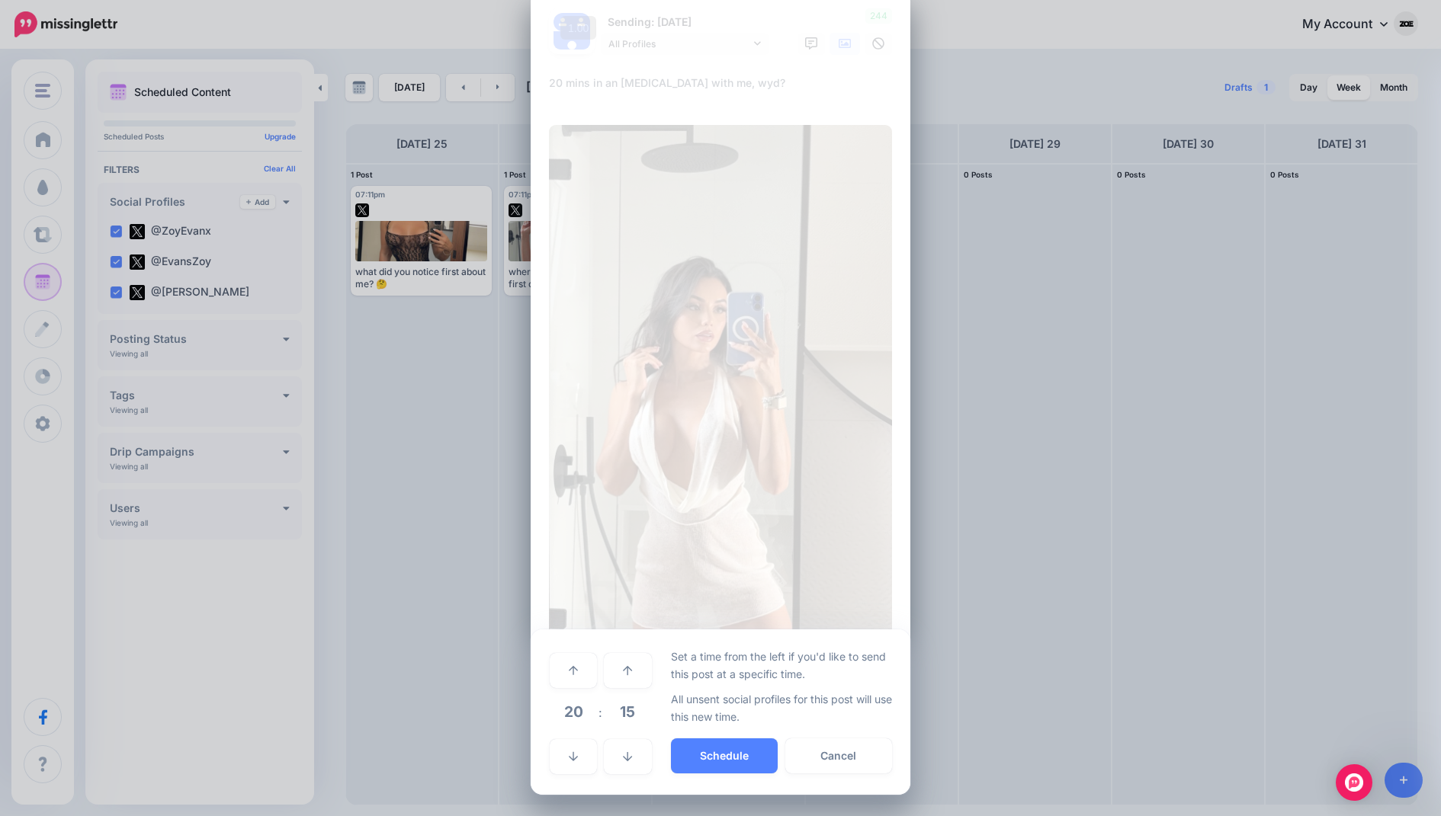
scroll to position [30, 0]
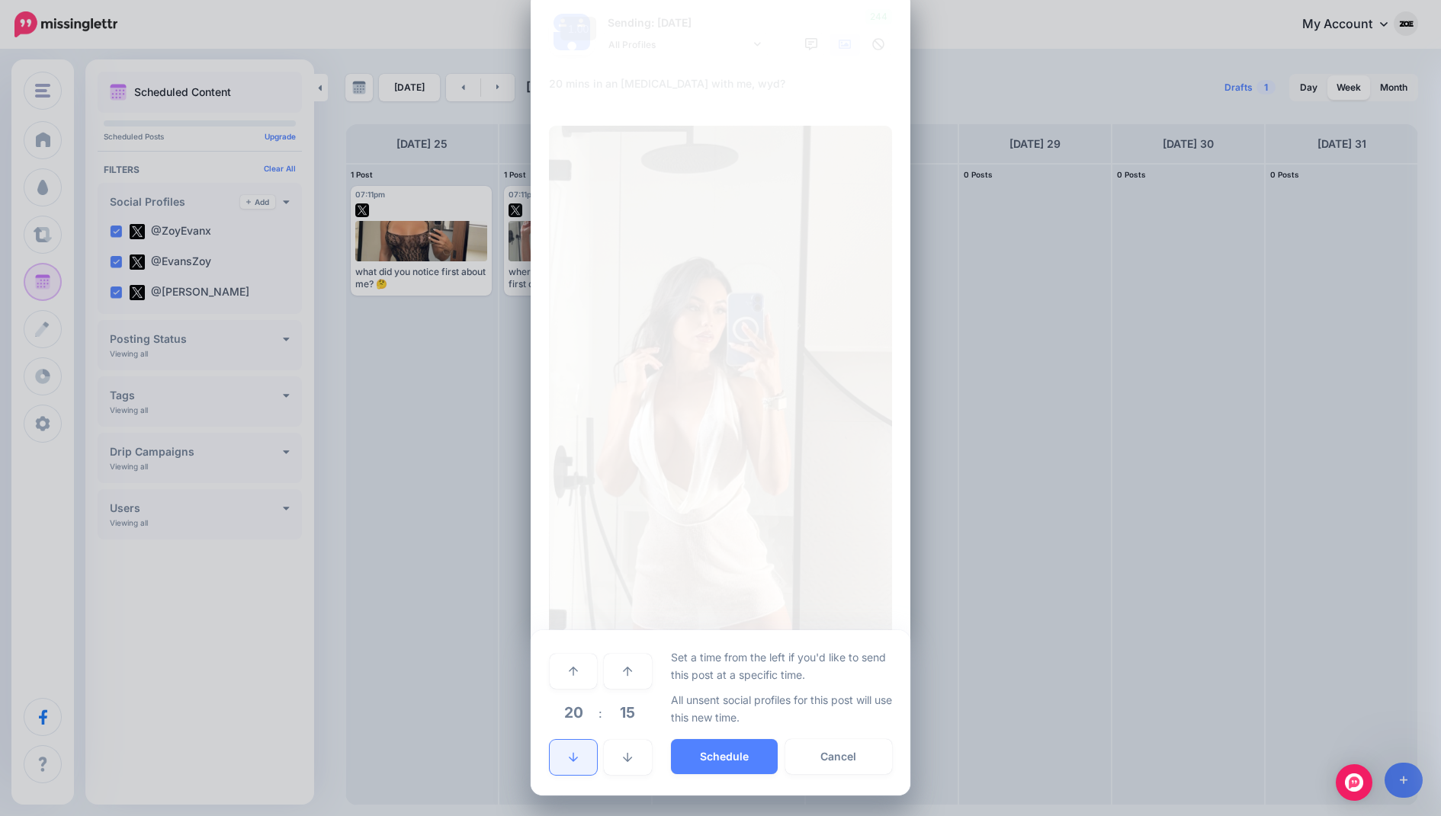
click at [578, 755] on link at bounding box center [573, 757] width 47 height 35
click at [704, 761] on button "Schedule" at bounding box center [724, 756] width 107 height 35
